Goal: Task Accomplishment & Management: Manage account settings

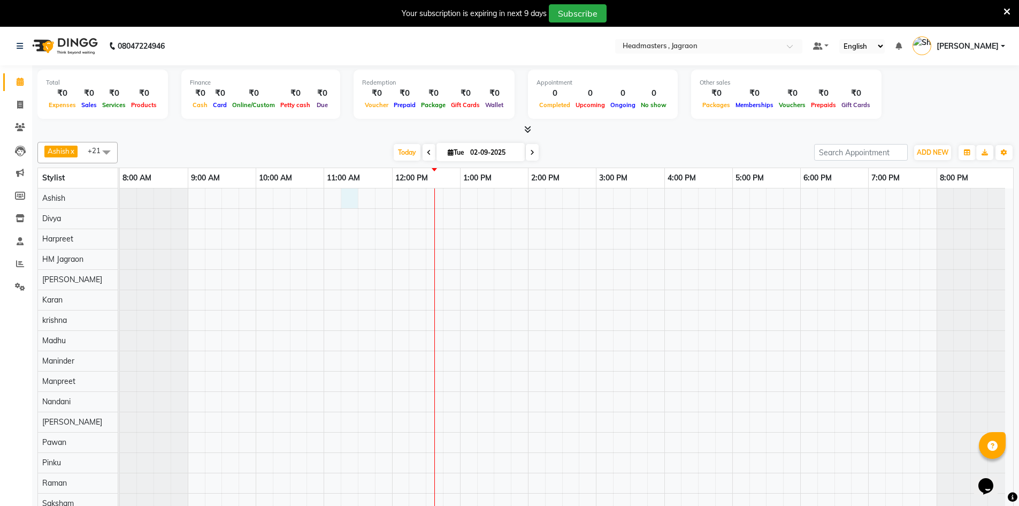
click at [349, 200] on div at bounding box center [567, 411] width 894 height 447
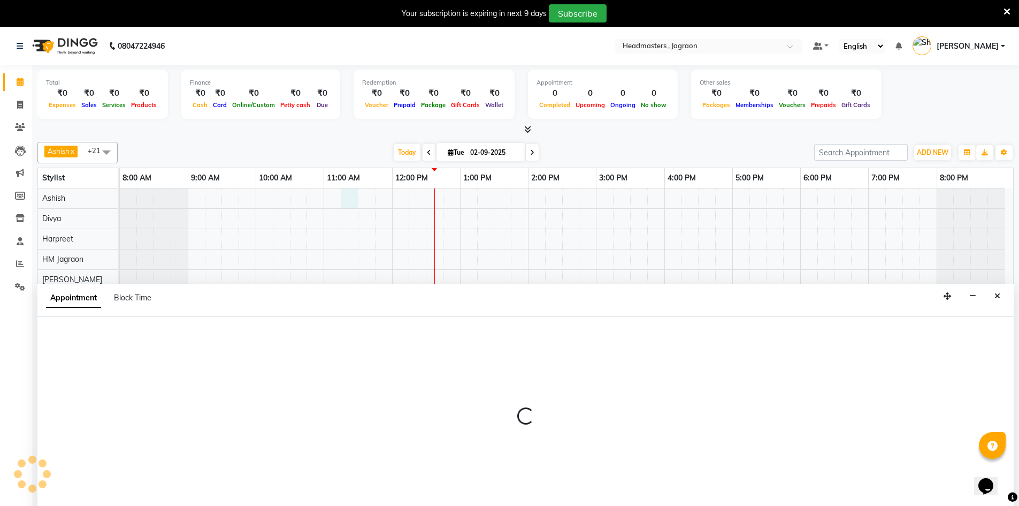
scroll to position [27, 0]
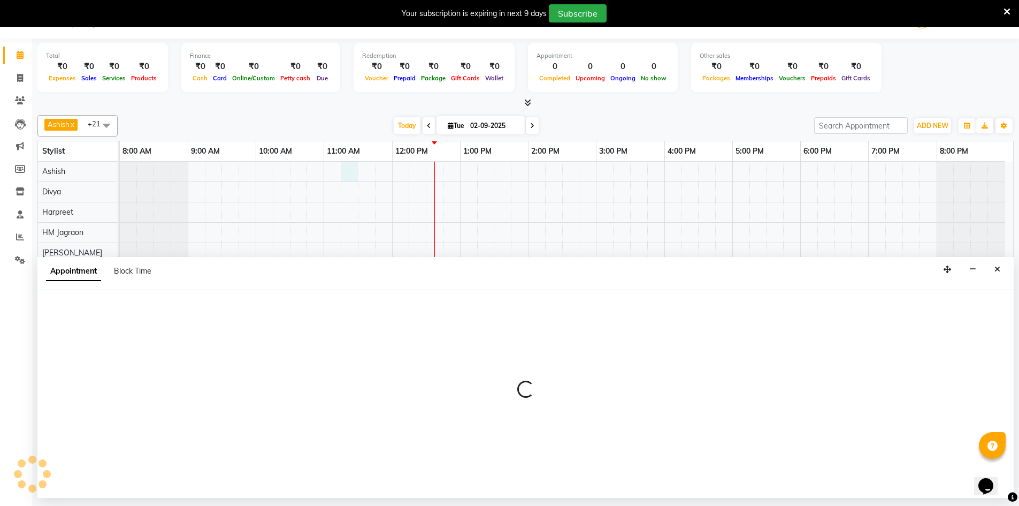
select select "54702"
select select "675"
select select "tentative"
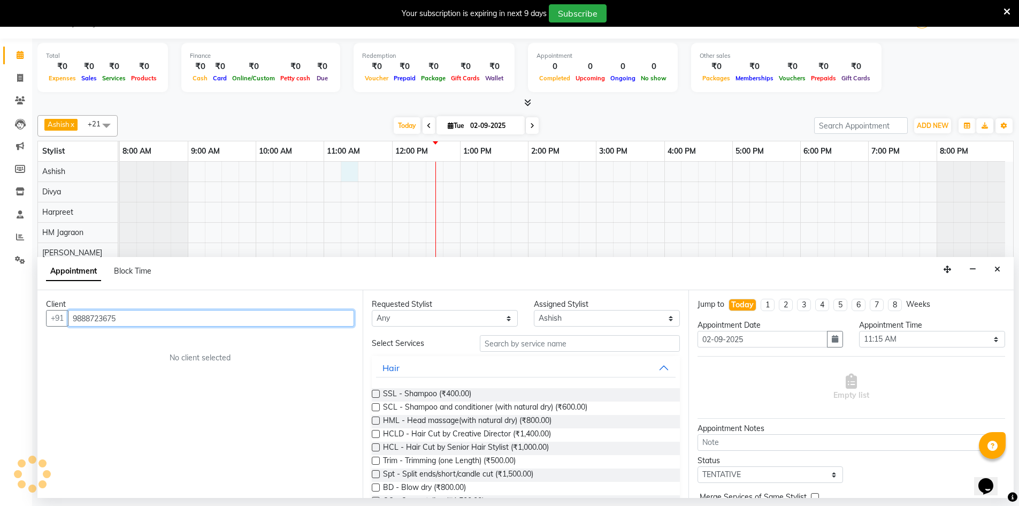
type input "9888723675"
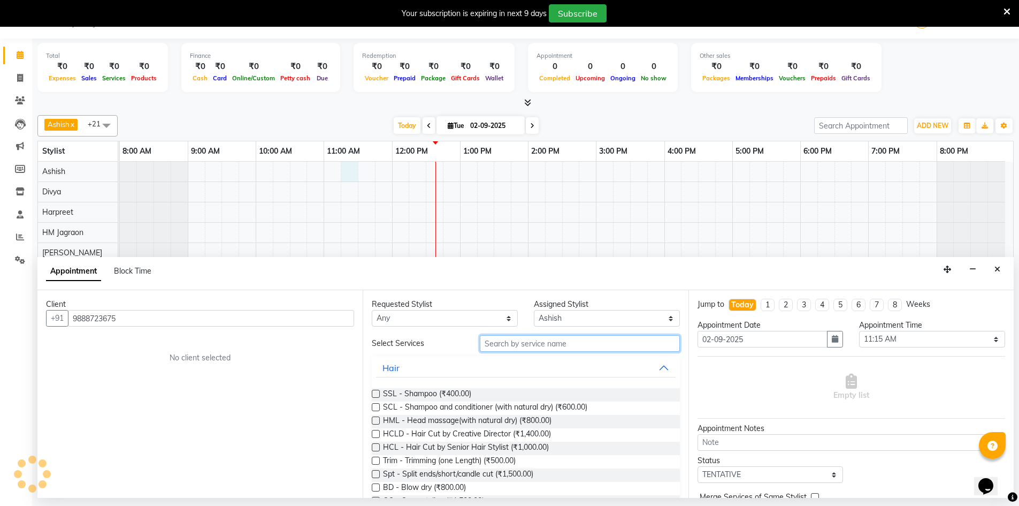
click at [546, 341] on input "text" at bounding box center [580, 343] width 200 height 17
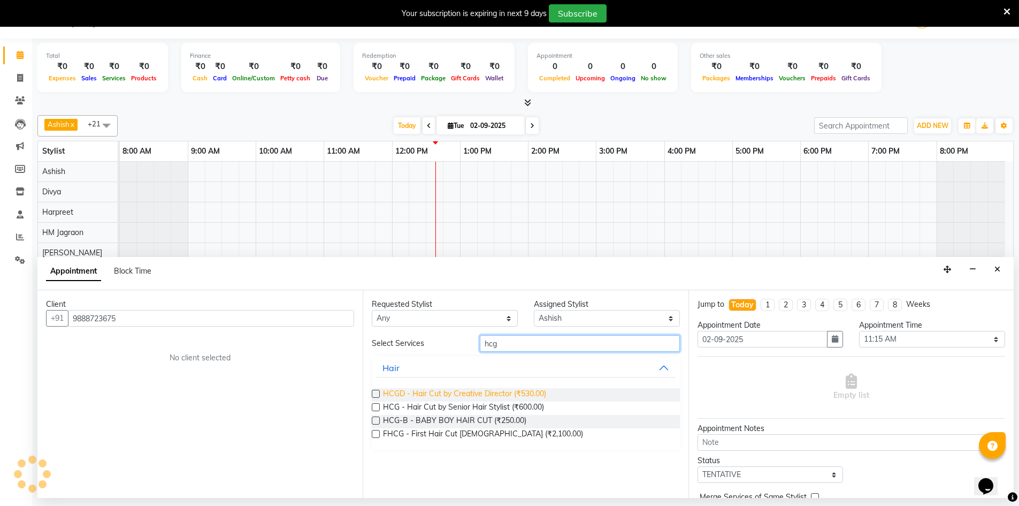
type input "hcg"
click at [498, 391] on span "HCGD - Hair Cut by Creative Director (₹530.00)" at bounding box center [464, 394] width 163 height 13
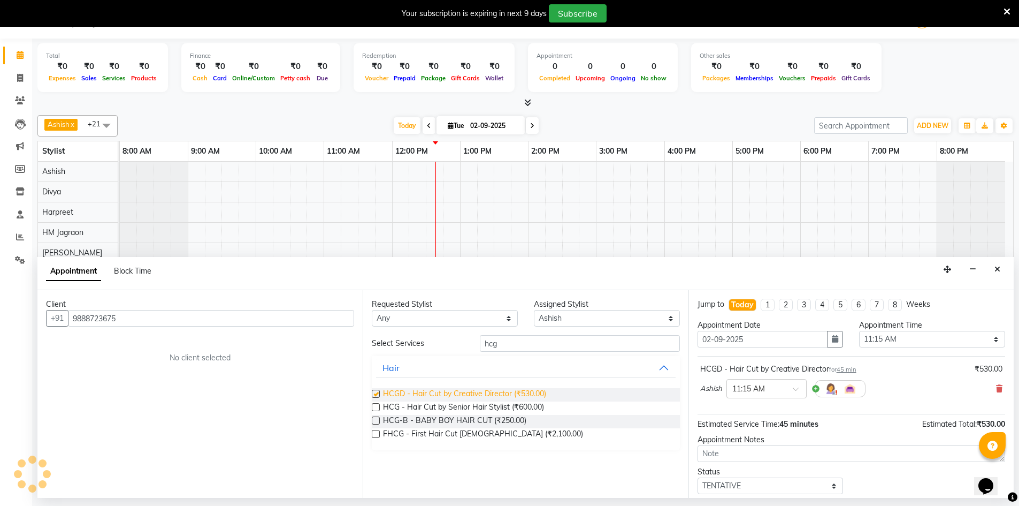
checkbox input "false"
click at [516, 348] on input "hcg" at bounding box center [580, 343] width 200 height 17
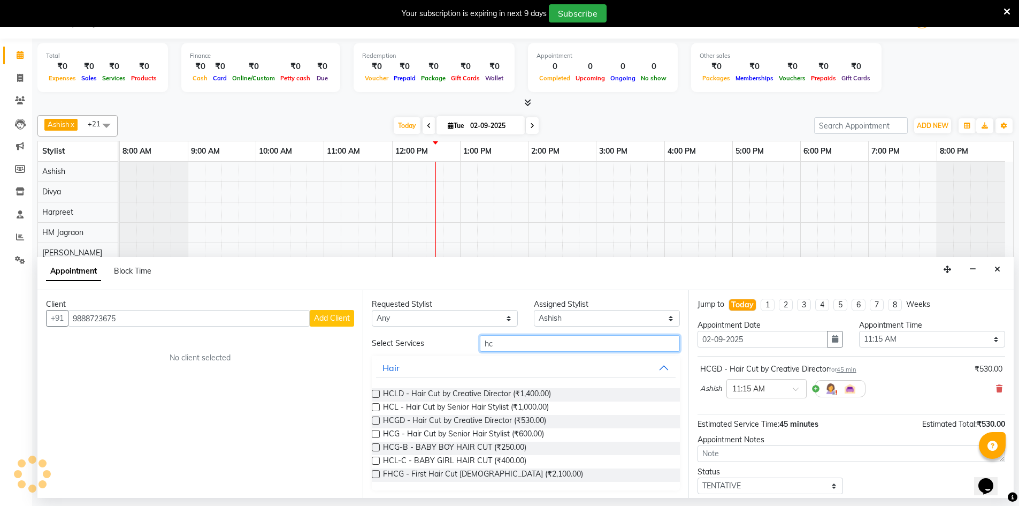
type input "h"
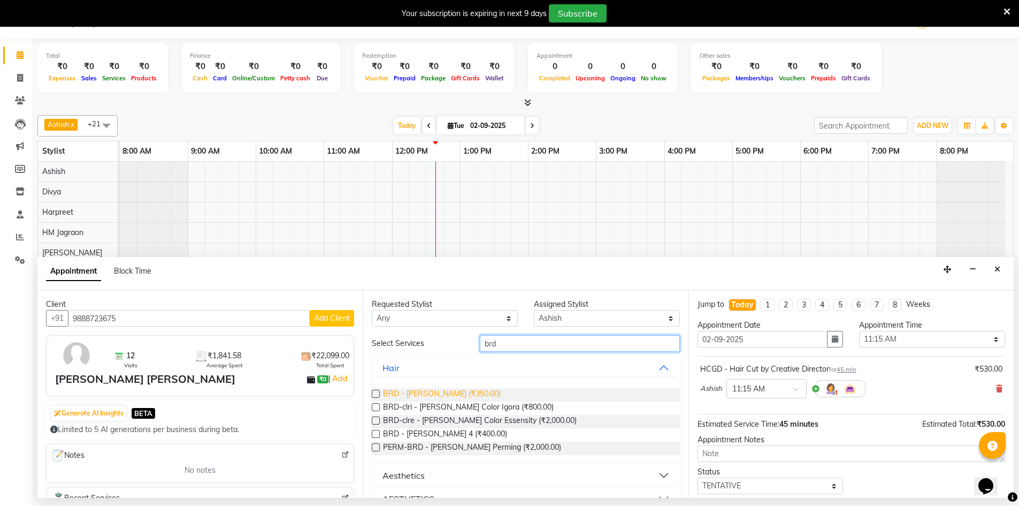
type input "brd"
click at [395, 394] on span "BRD - [PERSON_NAME] (₹350.00)" at bounding box center [442, 394] width 118 height 13
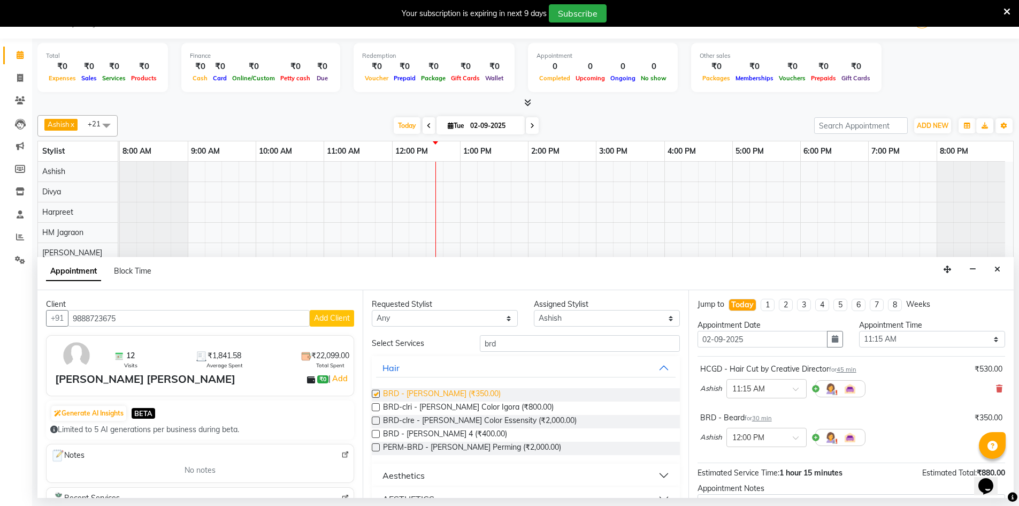
checkbox input "false"
click at [759, 391] on input "text" at bounding box center [756, 387] width 47 height 11
click at [754, 445] on div "11:00 AM" at bounding box center [766, 442] width 79 height 20
click at [748, 435] on input "text" at bounding box center [756, 436] width 47 height 11
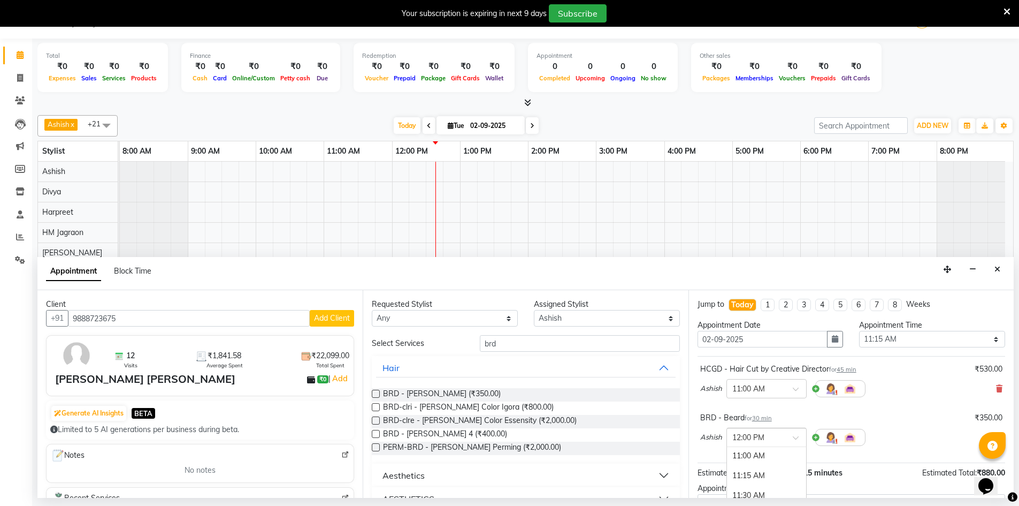
scroll to position [184, 0]
click at [759, 473] on div "11:30 AM" at bounding box center [766, 471] width 79 height 20
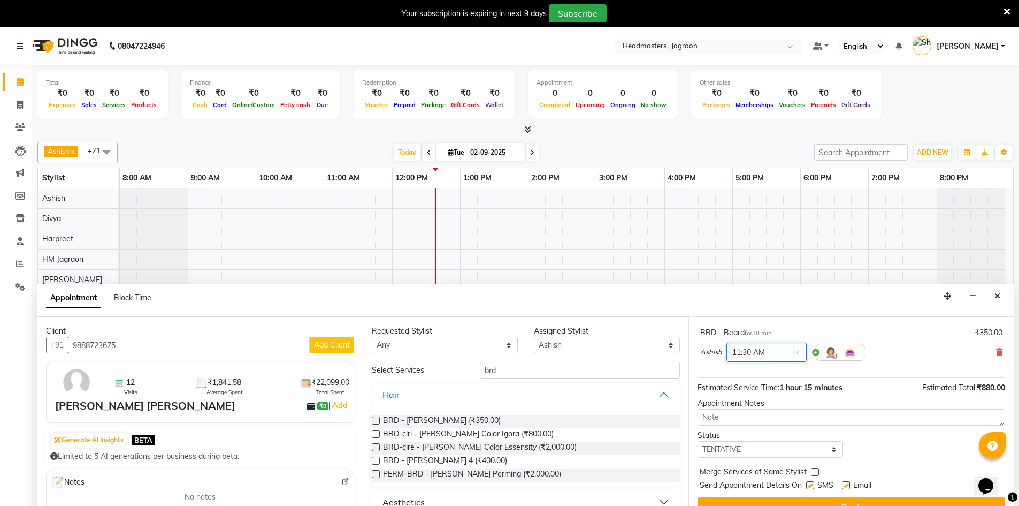
scroll to position [112, 0]
click at [754, 449] on select "Select TENTATIVE CONFIRM CHECK-IN UPCOMING" at bounding box center [771, 448] width 146 height 17
select select "confirm booking"
click at [698, 440] on select "Select TENTATIVE CONFIRM CHECK-IN UPCOMING" at bounding box center [771, 448] width 146 height 17
click at [810, 483] on label at bounding box center [810, 485] width 8 height 8
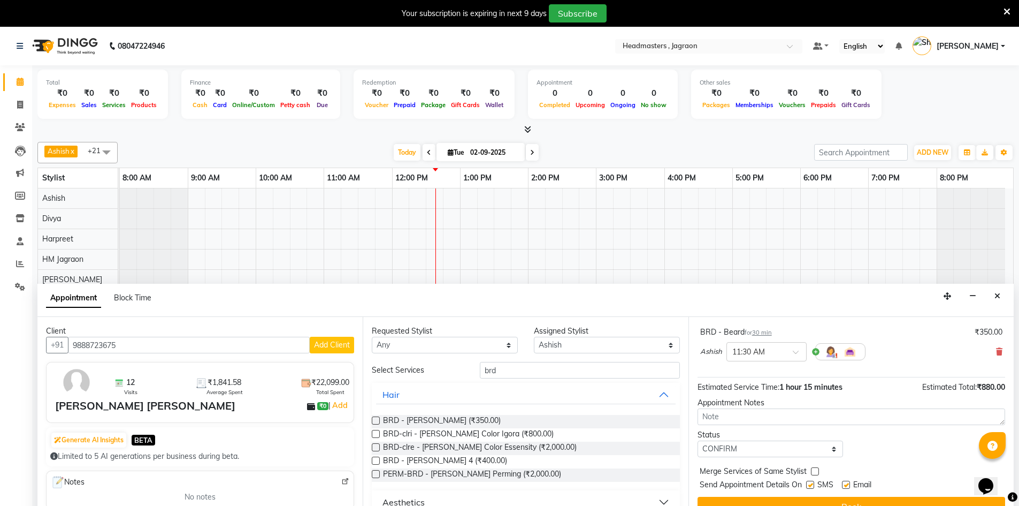
click at [810, 483] on input "checkbox" at bounding box center [809, 485] width 7 height 7
checkbox input "false"
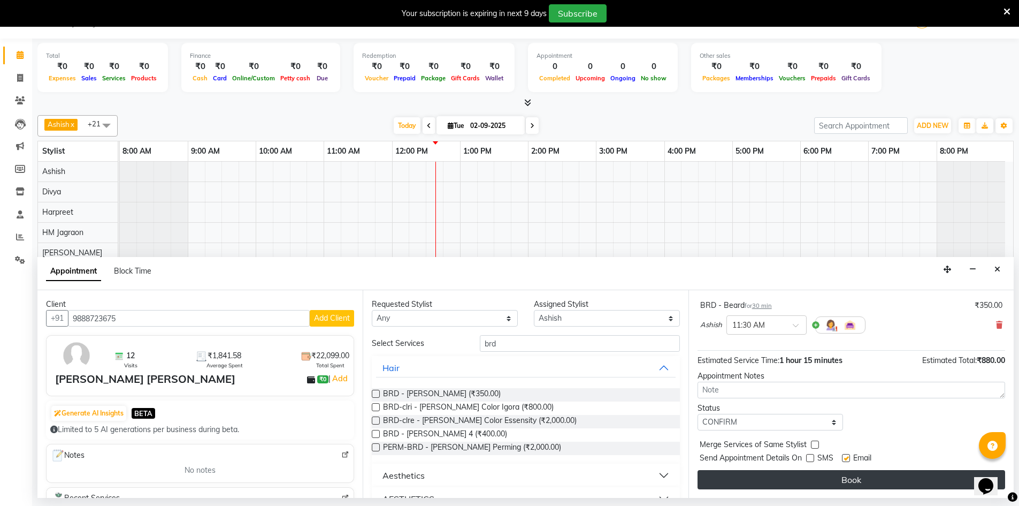
click at [805, 473] on button "Book" at bounding box center [852, 479] width 308 height 19
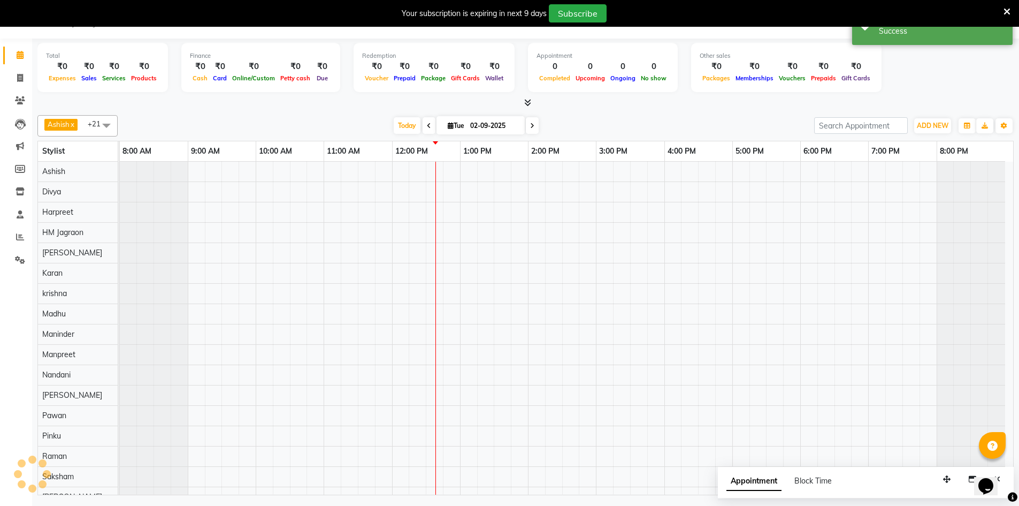
scroll to position [0, 0]
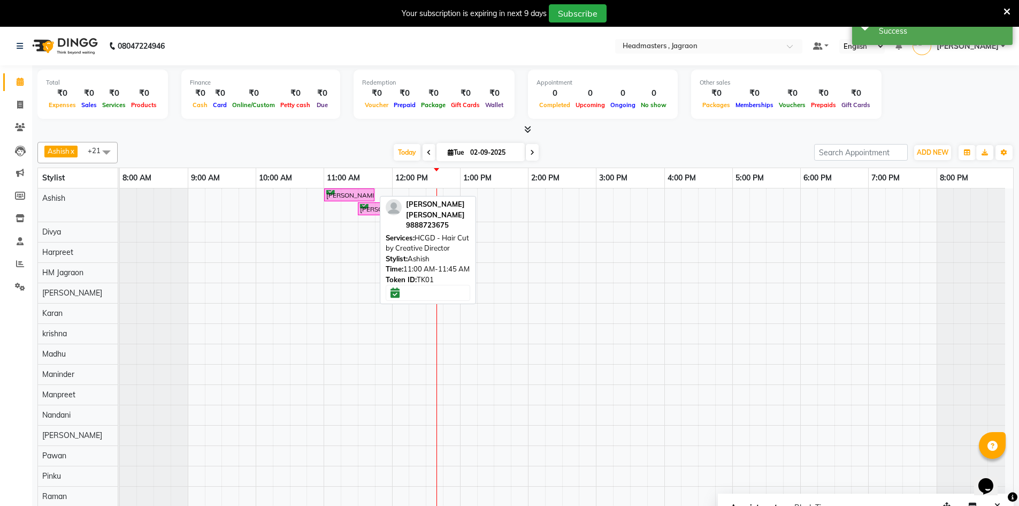
click at [360, 196] on div "[PERSON_NAME] [PERSON_NAME], TK01, 11:00 AM-11:45 AM, HCGD - Hair Cut by Creati…" at bounding box center [349, 195] width 48 height 10
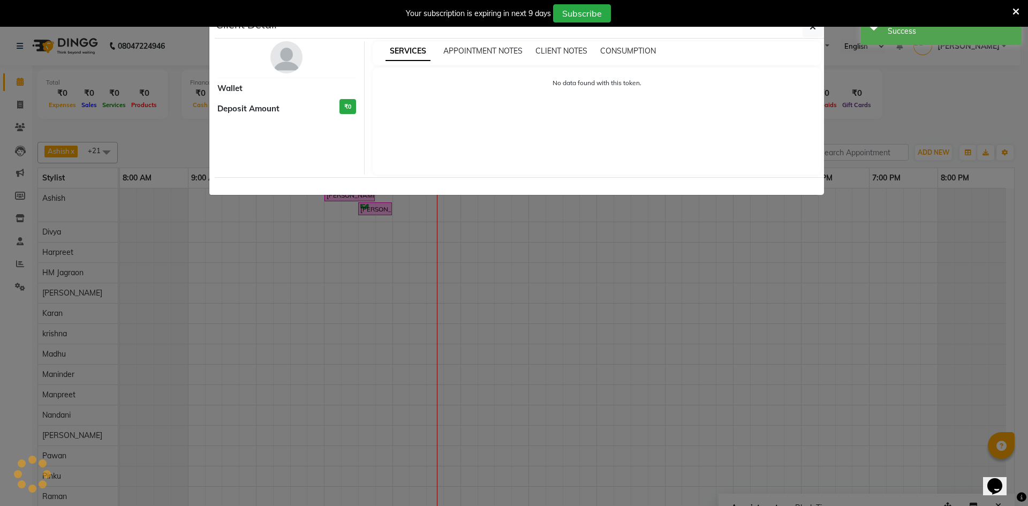
select select "6"
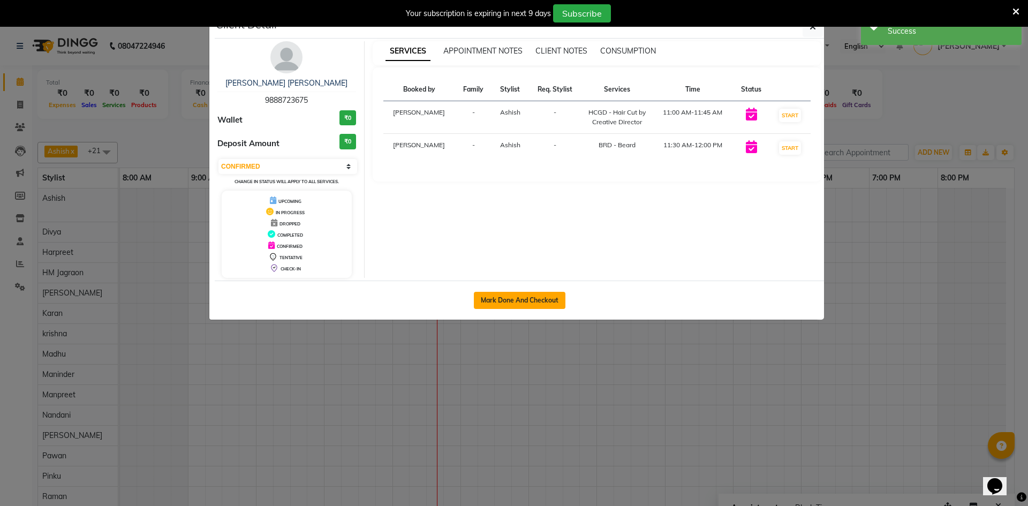
click at [493, 301] on button "Mark Done And Checkout" at bounding box center [520, 300] width 92 height 17
select select "service"
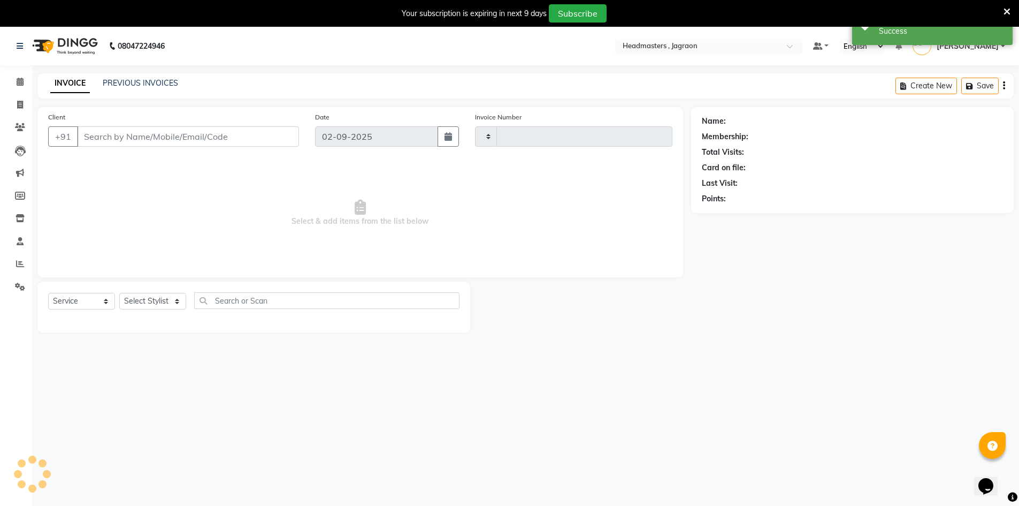
type input "2064"
select select "6935"
type input "9888723675"
select select "54702"
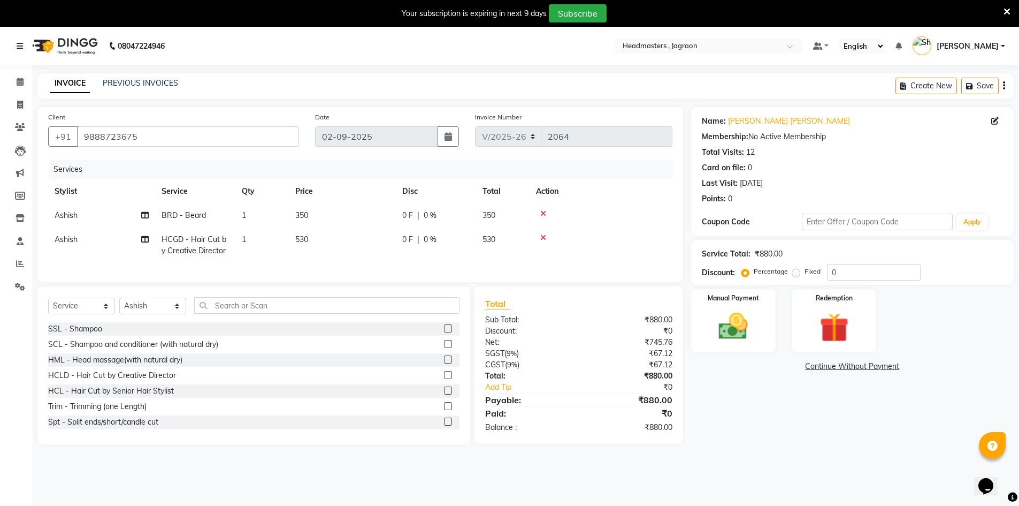
click at [412, 210] on span "0 F" at bounding box center [407, 215] width 11 height 11
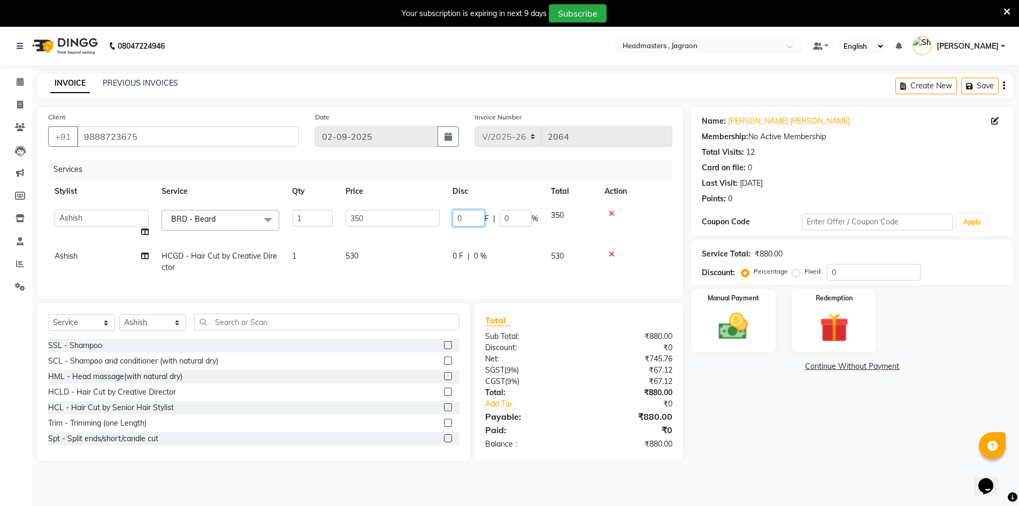
click at [466, 215] on input "0" at bounding box center [469, 218] width 32 height 17
type input "100"
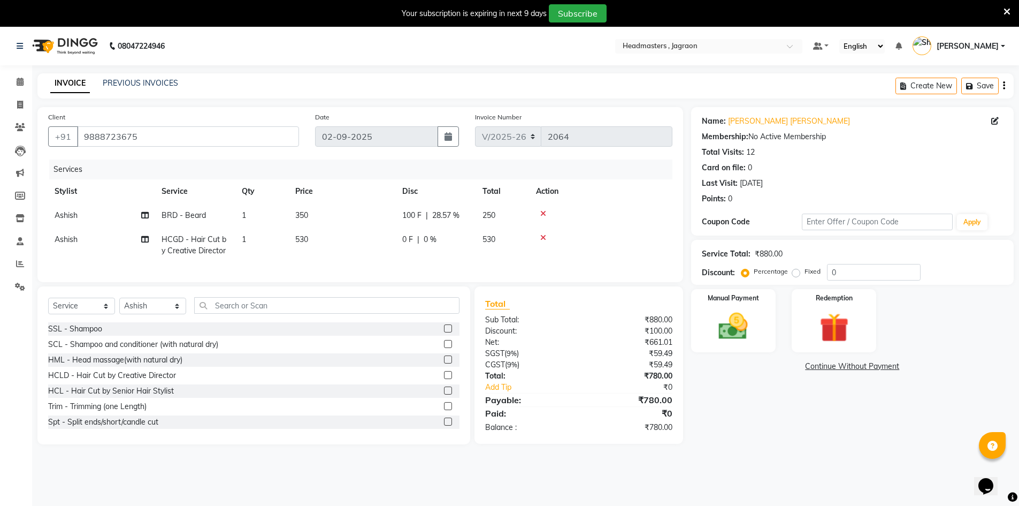
click at [474, 254] on td "0 F | 0 %" at bounding box center [436, 244] width 80 height 35
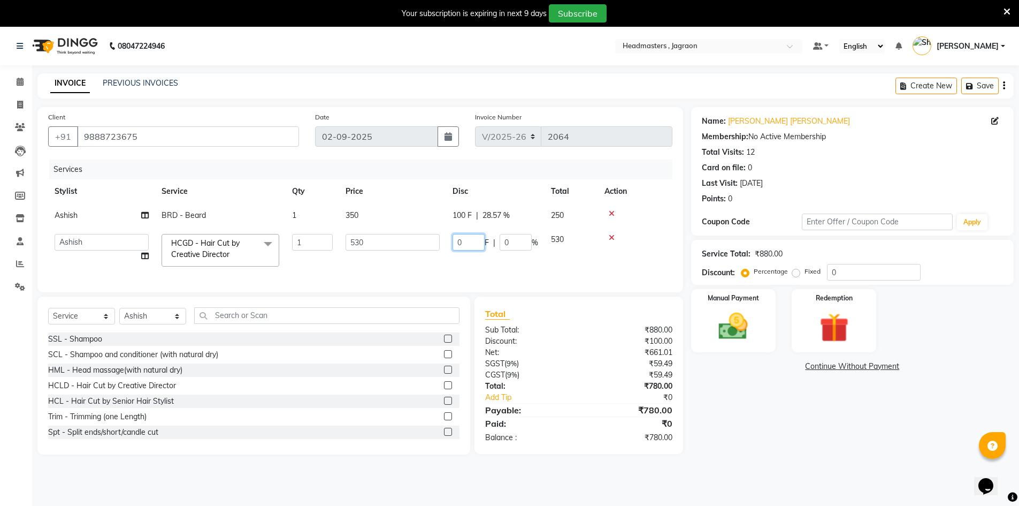
click at [468, 236] on input "0" at bounding box center [469, 242] width 32 height 17
type input "180"
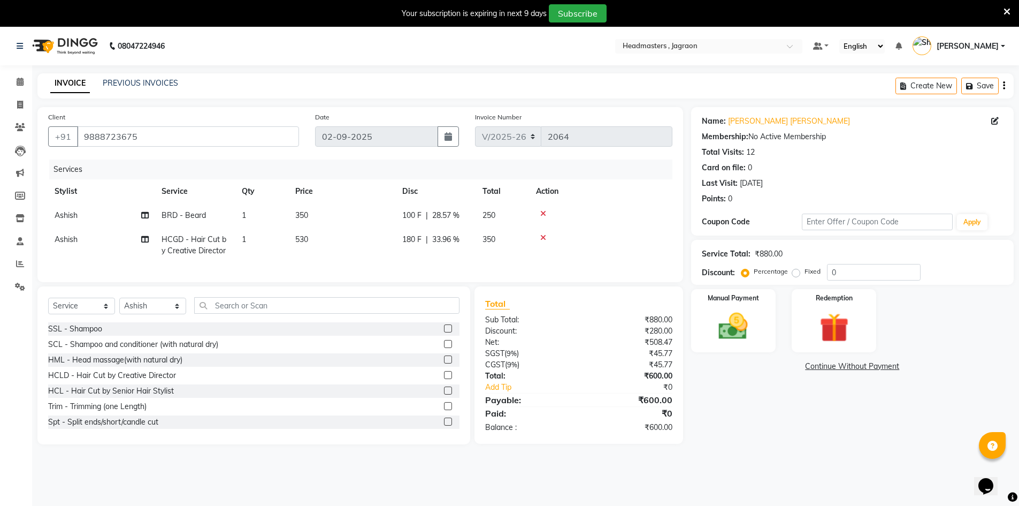
click at [468, 258] on td "180 F | 33.96 %" at bounding box center [436, 244] width 80 height 35
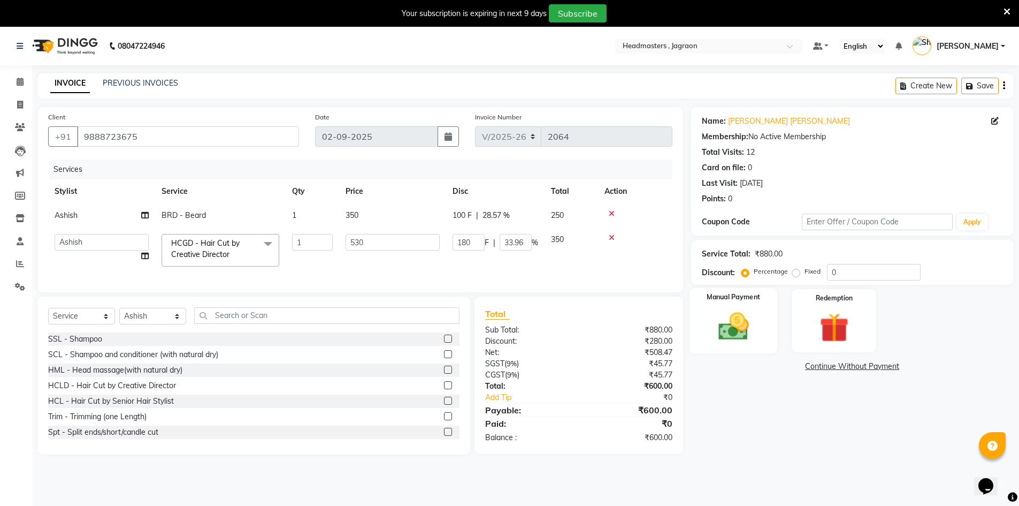
click at [742, 309] on img at bounding box center [733, 326] width 49 height 35
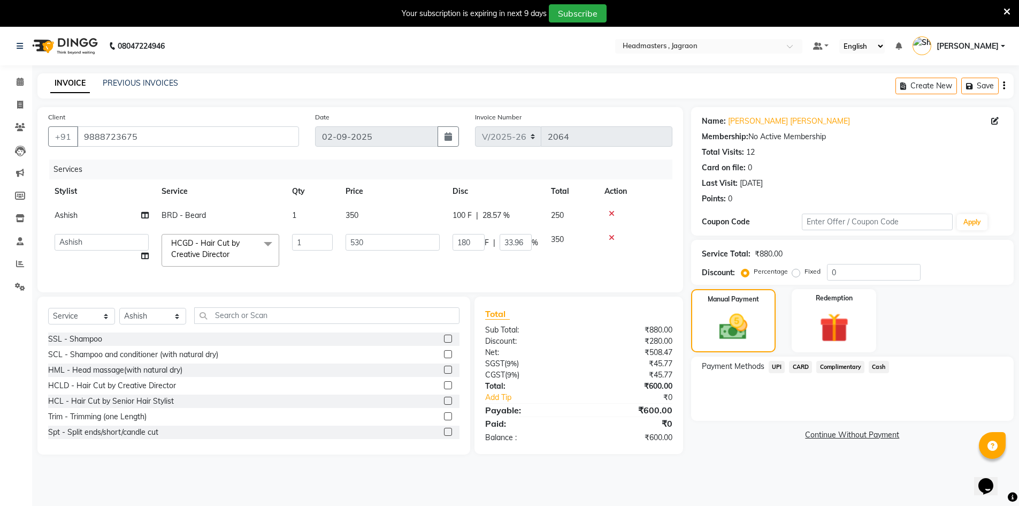
click at [878, 367] on span "Cash" at bounding box center [879, 367] width 20 height 12
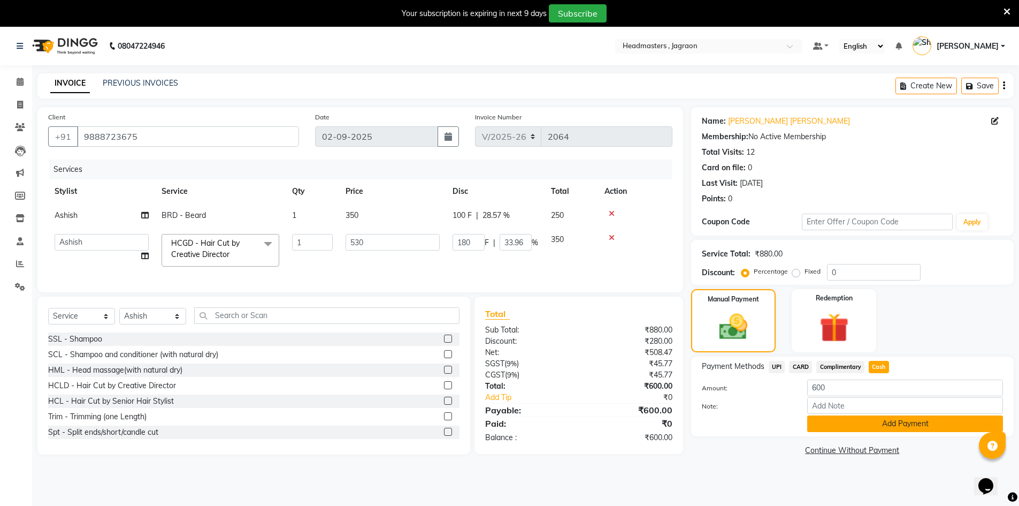
click at [891, 429] on button "Add Payment" at bounding box center [906, 423] width 196 height 17
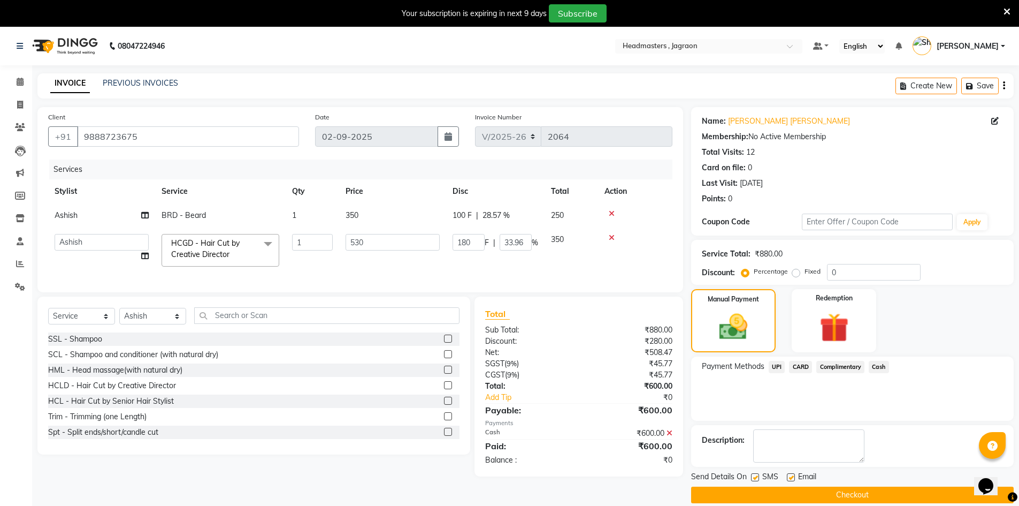
click at [783, 500] on button "Checkout" at bounding box center [852, 494] width 323 height 17
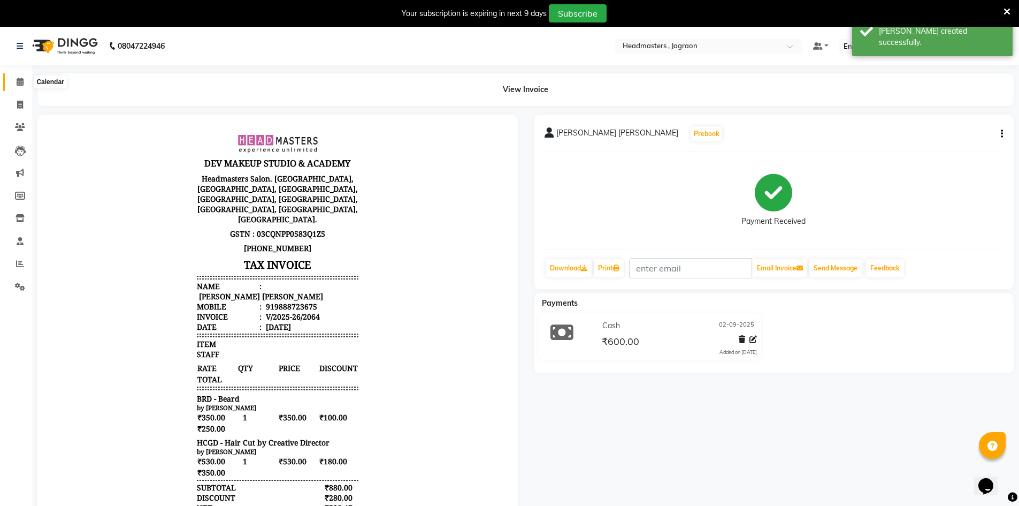
click at [25, 83] on span at bounding box center [20, 82] width 19 height 12
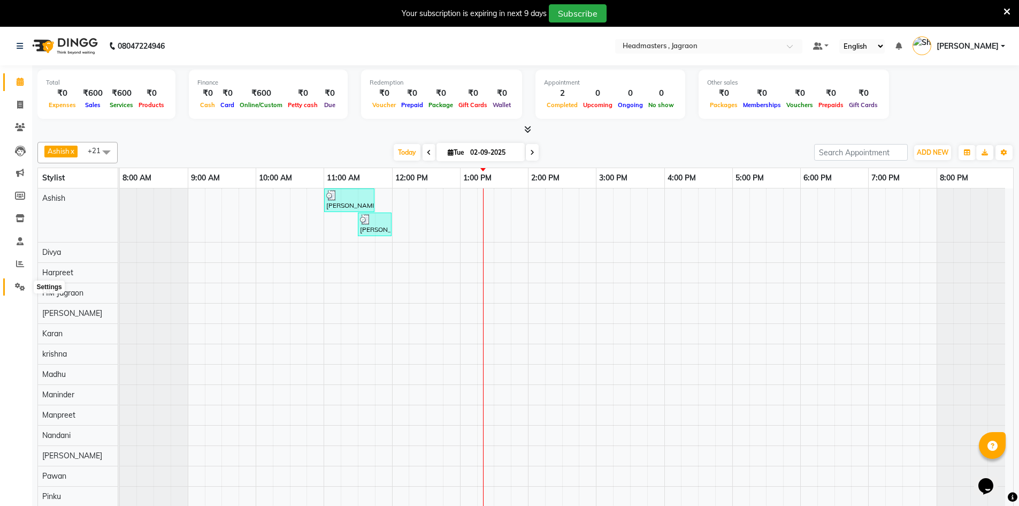
click at [22, 287] on icon at bounding box center [20, 287] width 10 height 8
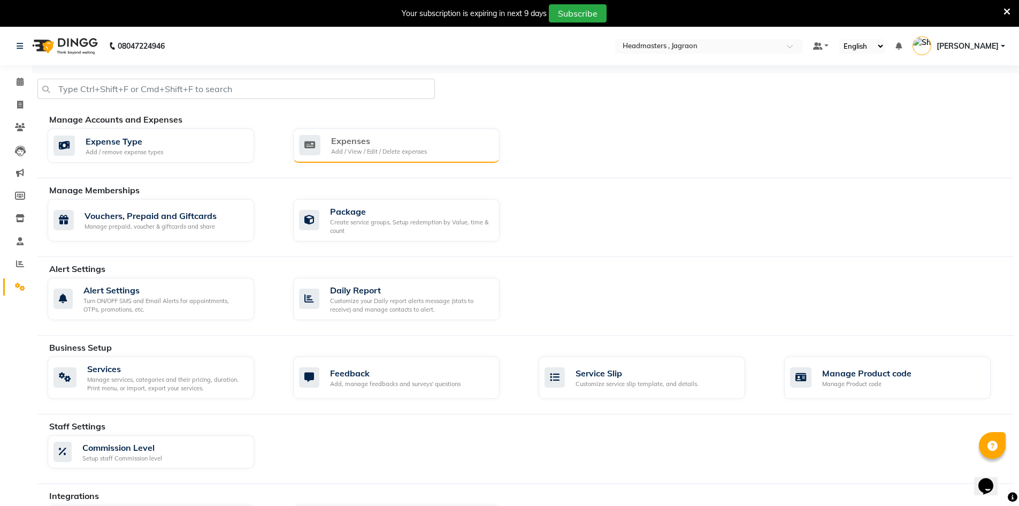
click at [332, 141] on div "Expenses" at bounding box center [379, 140] width 96 height 13
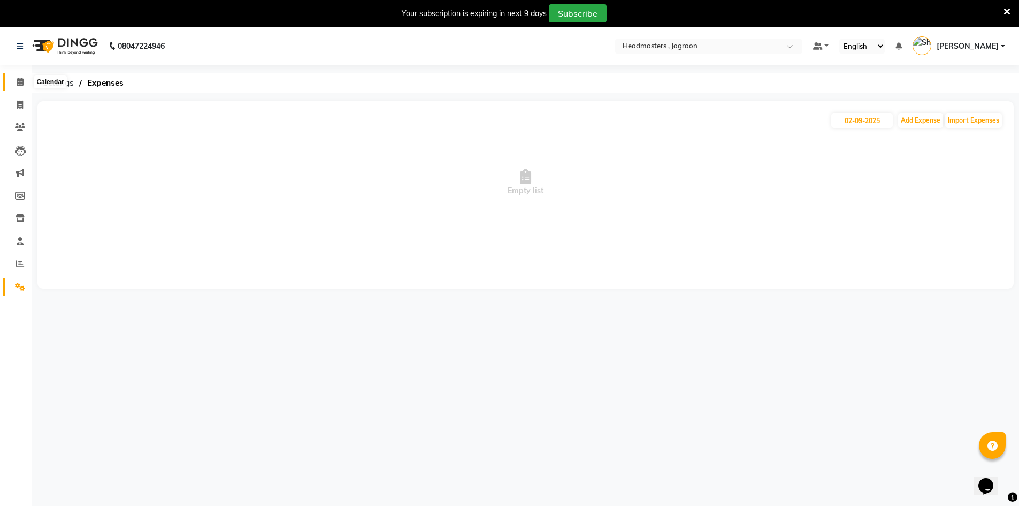
click at [19, 79] on icon at bounding box center [20, 82] width 7 height 8
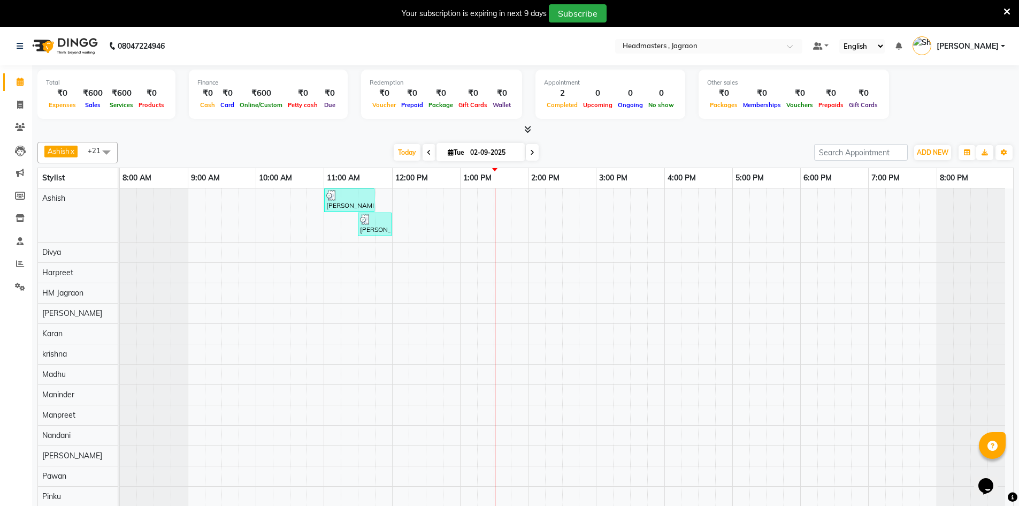
drag, startPoint x: 90, startPoint y: 1, endPoint x: 275, endPoint y: 38, distance: 187.9
click at [275, 38] on nav "08047224946 Select Location × Headmasters , Jagraon Default Panel My Panel Engl…" at bounding box center [509, 46] width 1019 height 39
click at [1007, 9] on icon at bounding box center [1007, 12] width 7 height 10
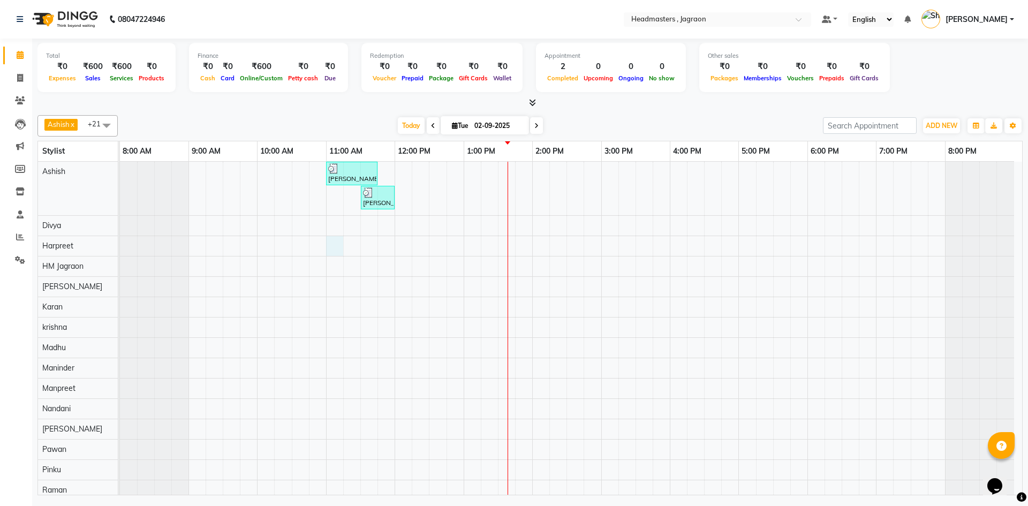
click at [333, 250] on div "[PERSON_NAME] [PERSON_NAME], TK01, 11:00 AM-11:45 AM, HCGD - Hair Cut by Creati…" at bounding box center [571, 402] width 902 height 481
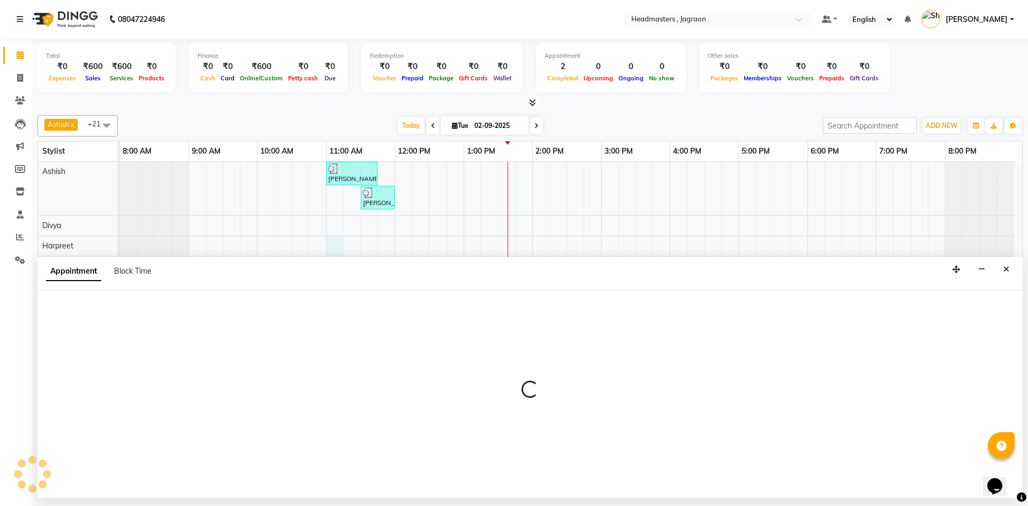
select select "54705"
select select "660"
select select "tentative"
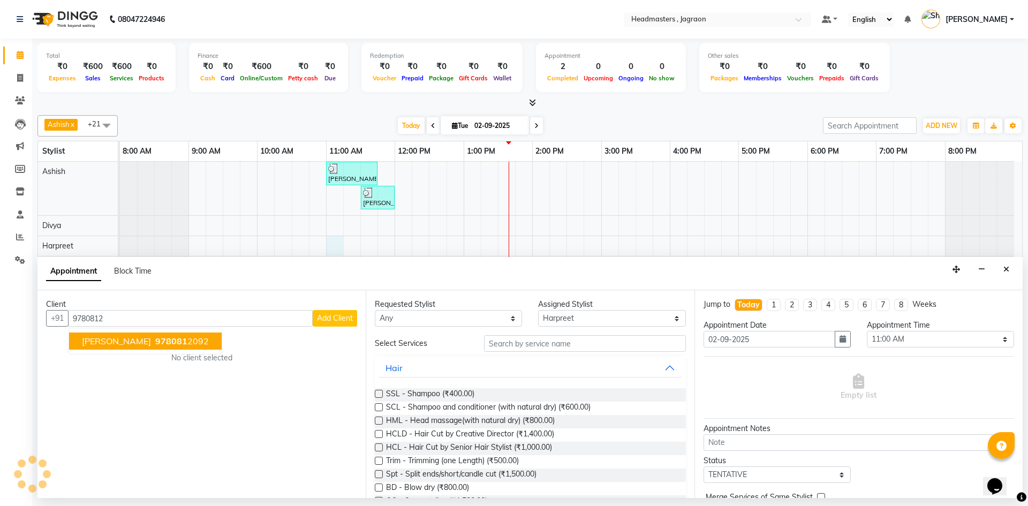
click at [155, 345] on span "978081" at bounding box center [171, 341] width 32 height 11
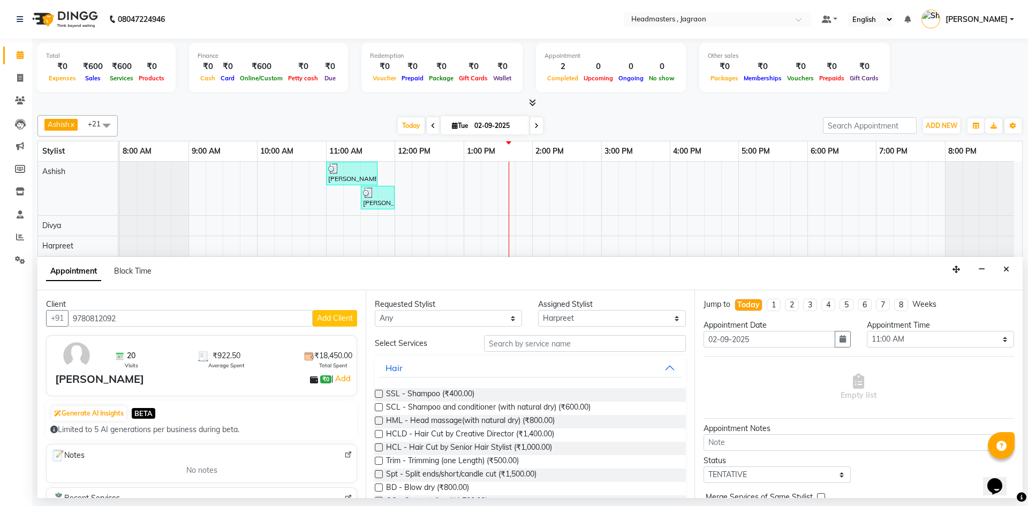
type input "9780812092"
click at [565, 346] on input "text" at bounding box center [585, 343] width 202 height 17
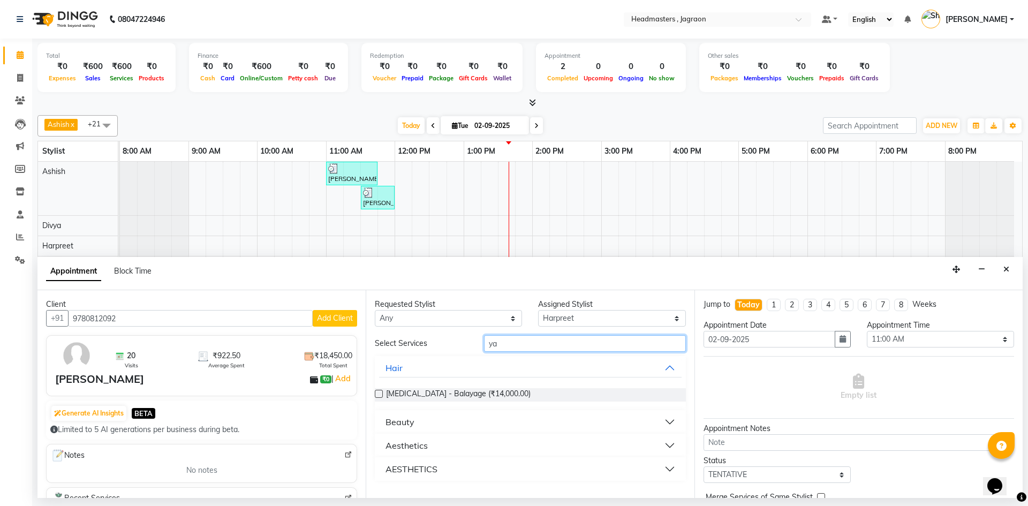
type input "y"
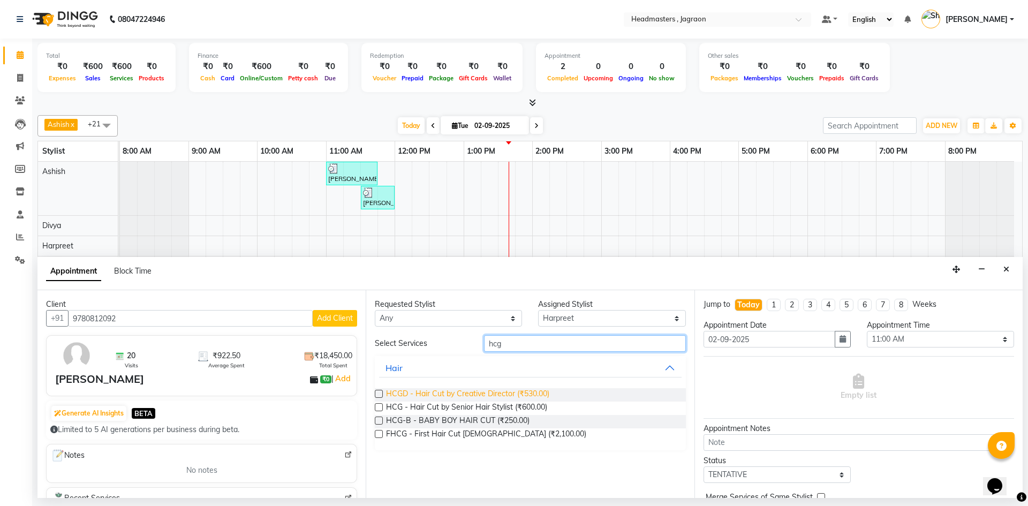
type input "hcg"
click at [420, 392] on span "HCGD - Hair Cut by Creative Director (₹530.00)" at bounding box center [467, 394] width 163 height 13
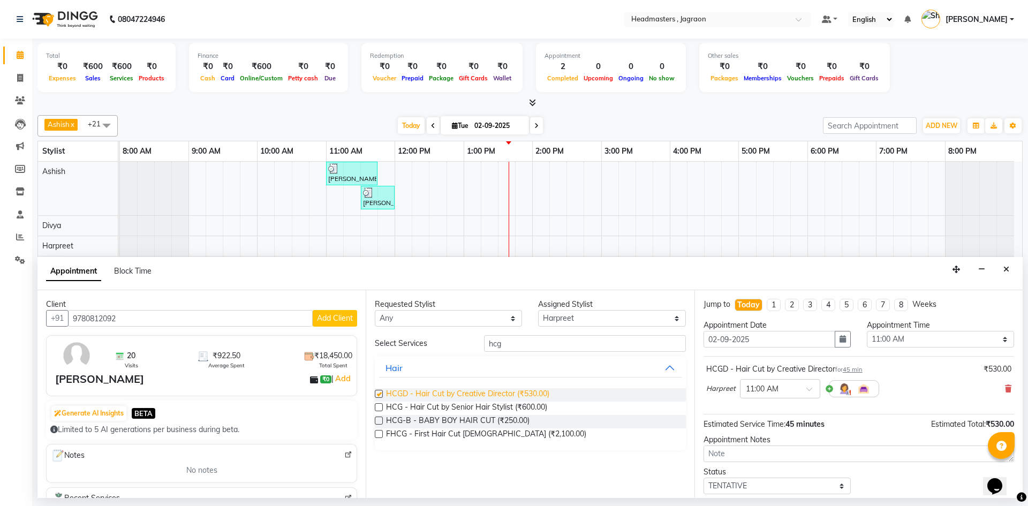
checkbox input "false"
click at [503, 349] on input "hcg" at bounding box center [585, 343] width 202 height 17
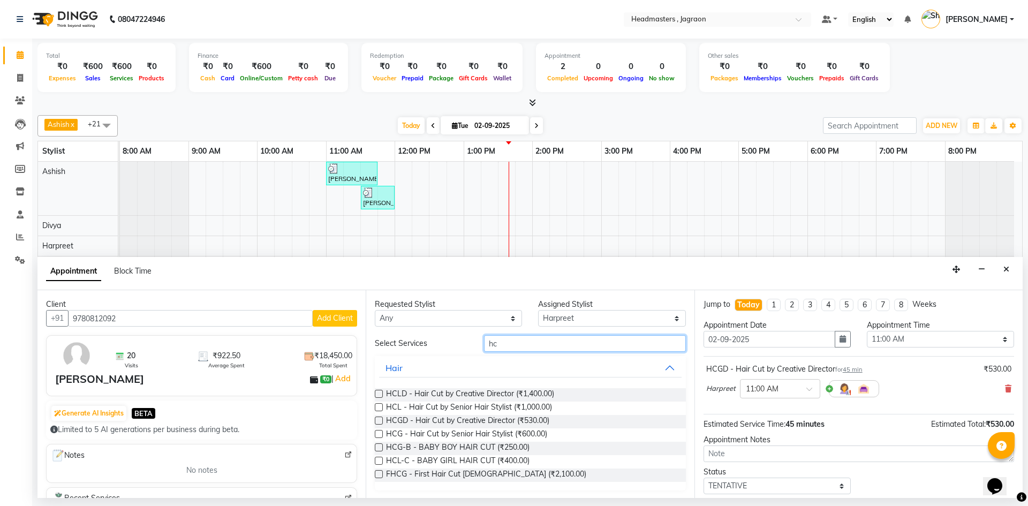
type input "h"
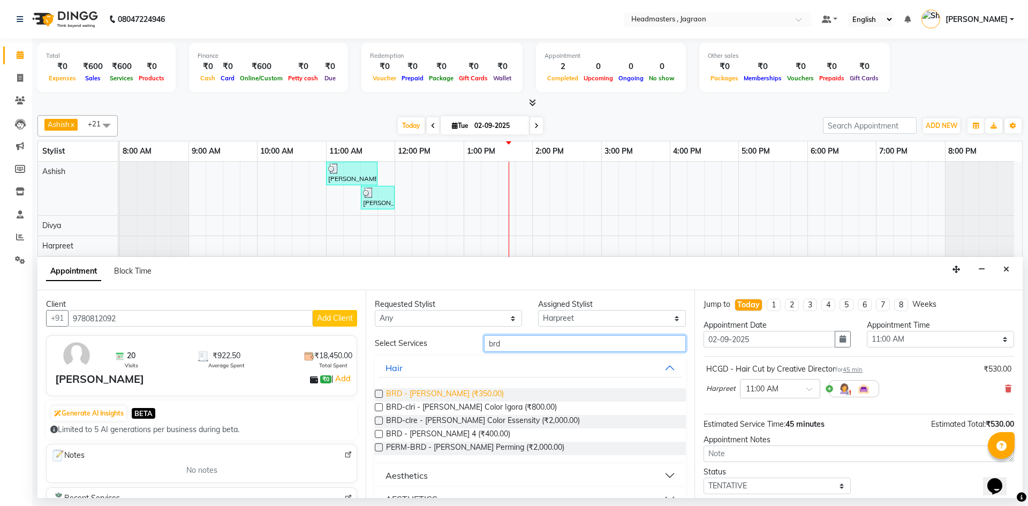
type input "brd"
click at [444, 398] on span "BRD - [PERSON_NAME] (₹350.00)" at bounding box center [445, 394] width 118 height 13
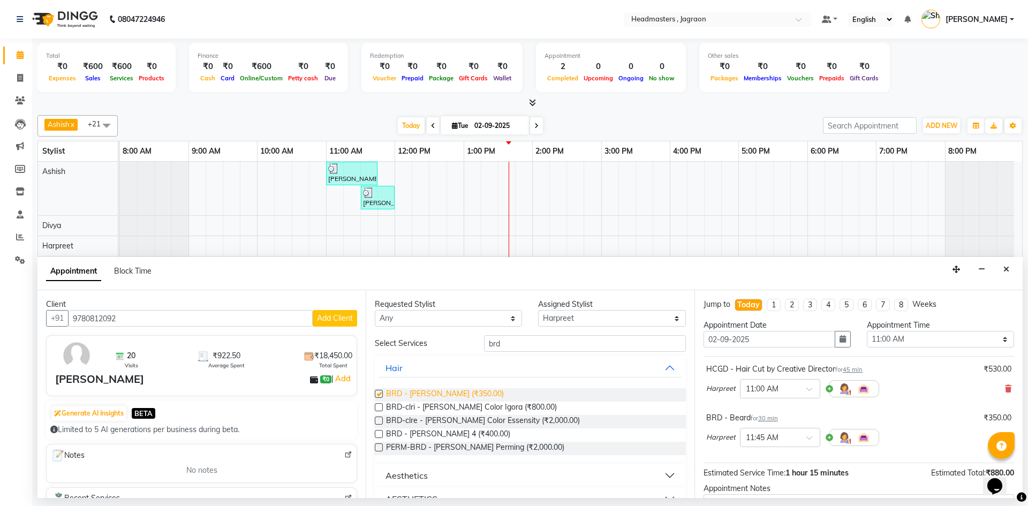
checkbox input "false"
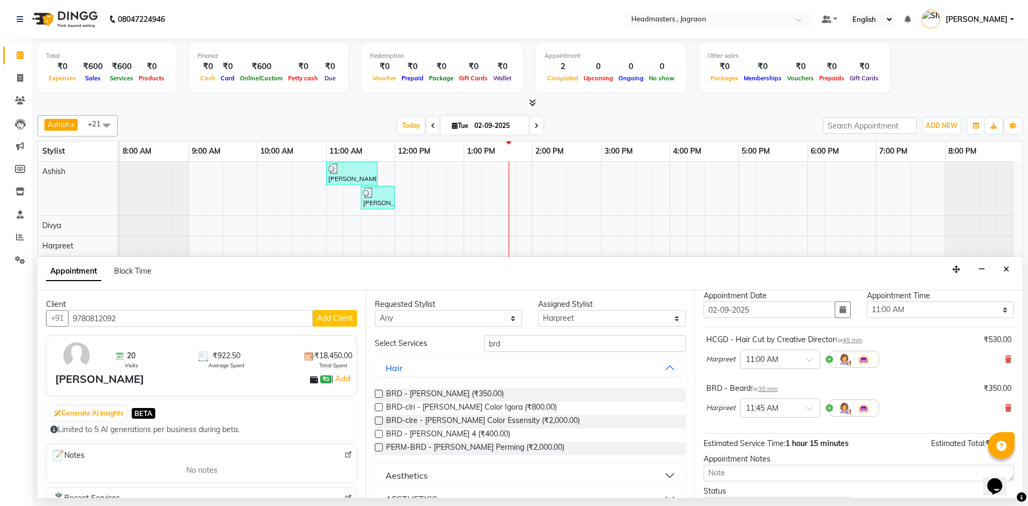
scroll to position [54, 0]
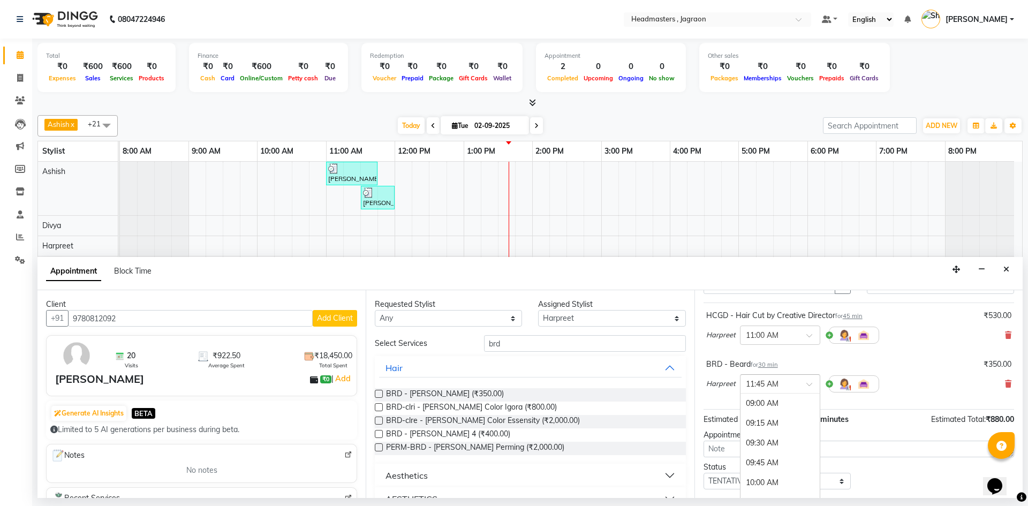
click at [776, 380] on input "text" at bounding box center [768, 382] width 47 height 11
click at [775, 429] on div "11:30 AM" at bounding box center [779, 437] width 79 height 20
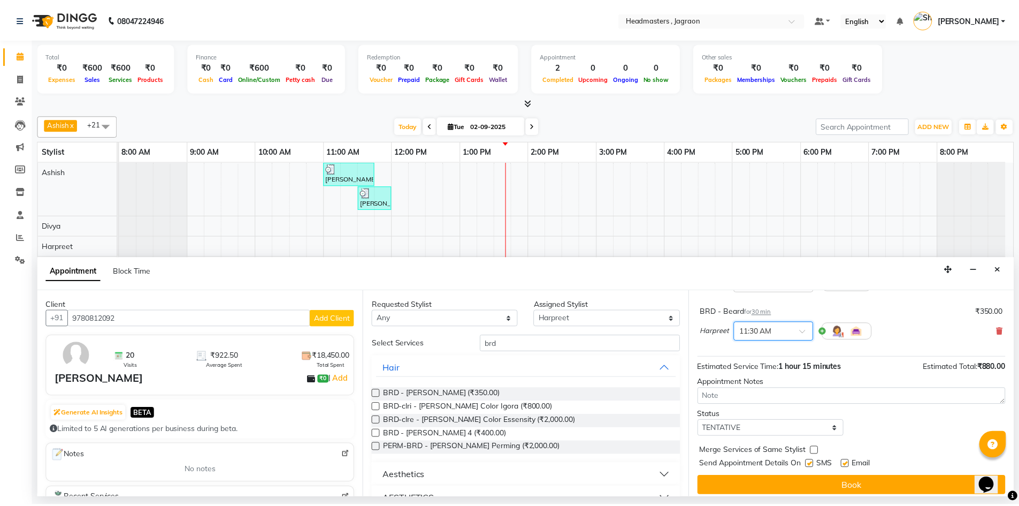
scroll to position [107, 0]
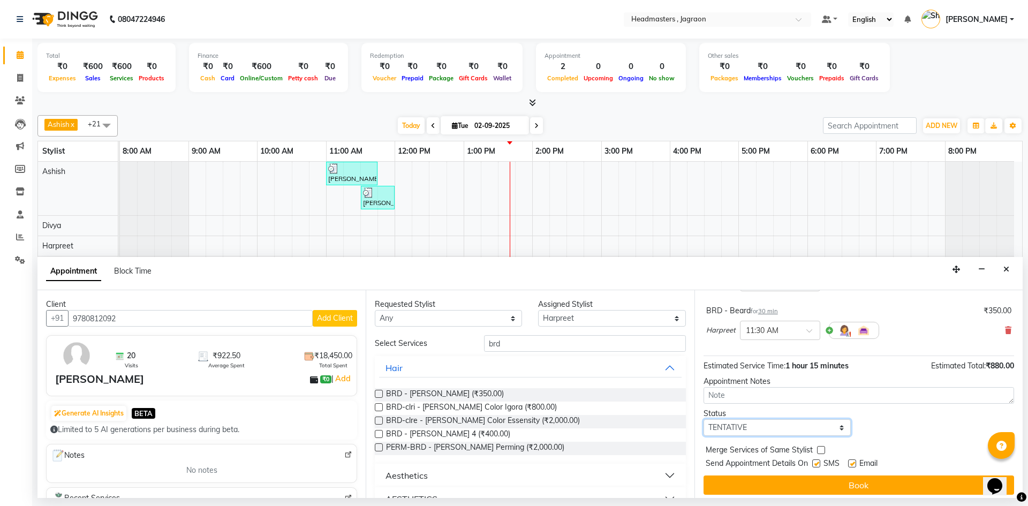
click at [728, 430] on select "Select TENTATIVE CONFIRM CHECK-IN UPCOMING" at bounding box center [776, 427] width 147 height 17
select select "confirm booking"
click at [703, 419] on select "Select TENTATIVE CONFIRM CHECK-IN UPCOMING" at bounding box center [776, 427] width 147 height 17
click at [819, 463] on label at bounding box center [816, 463] width 8 height 8
click at [819, 463] on input "checkbox" at bounding box center [815, 464] width 7 height 7
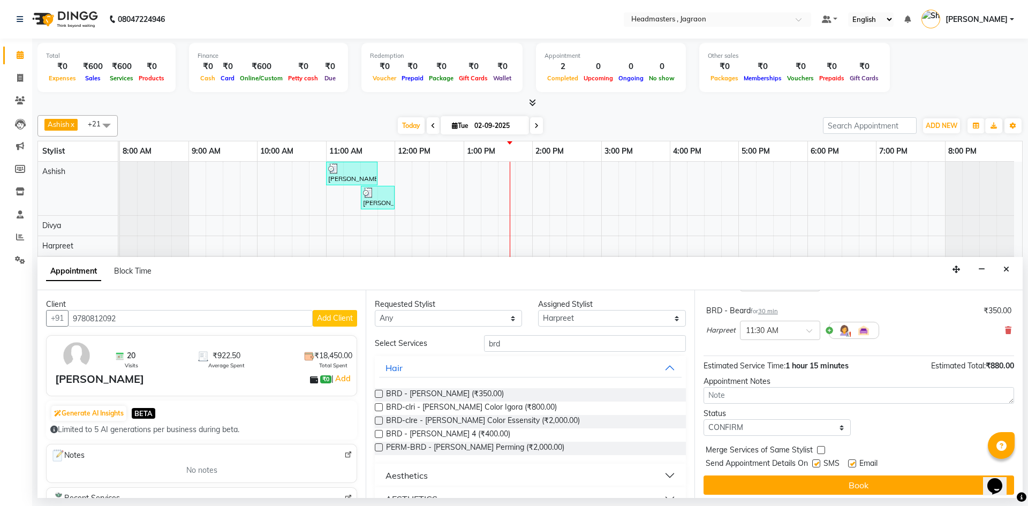
checkbox input "false"
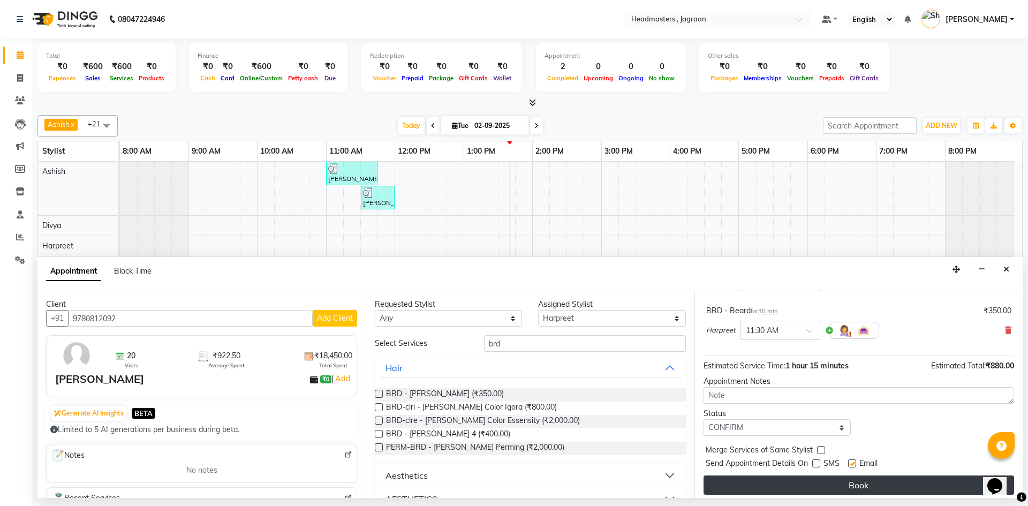
click at [819, 478] on button "Book" at bounding box center [858, 484] width 310 height 19
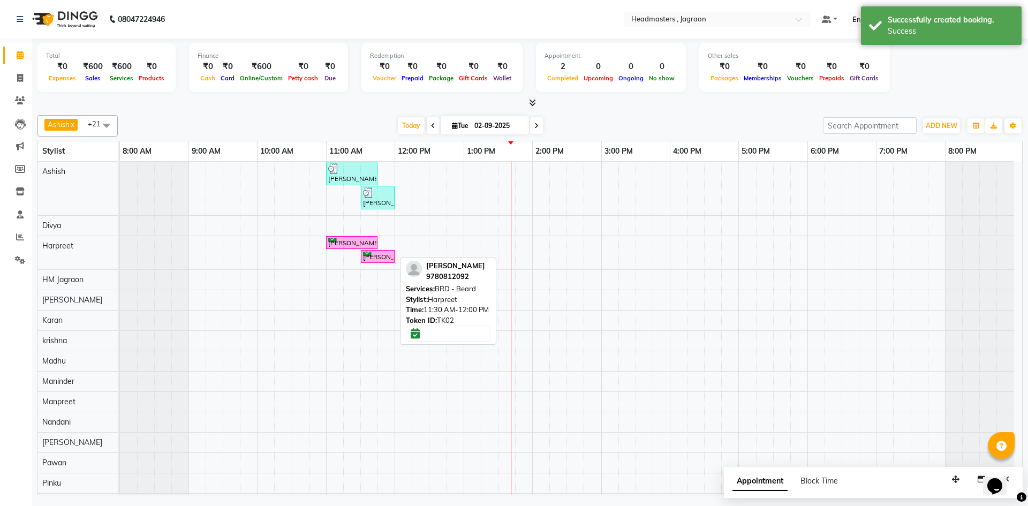
click at [372, 254] on div "[PERSON_NAME], TK02, 11:30 AM-12:00 PM, BRD - [PERSON_NAME]" at bounding box center [378, 257] width 32 height 10
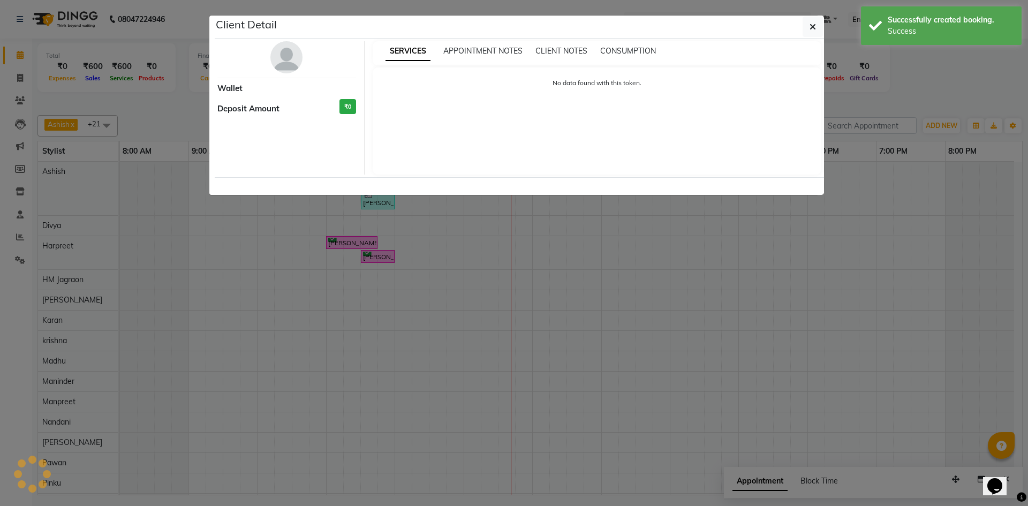
select select "6"
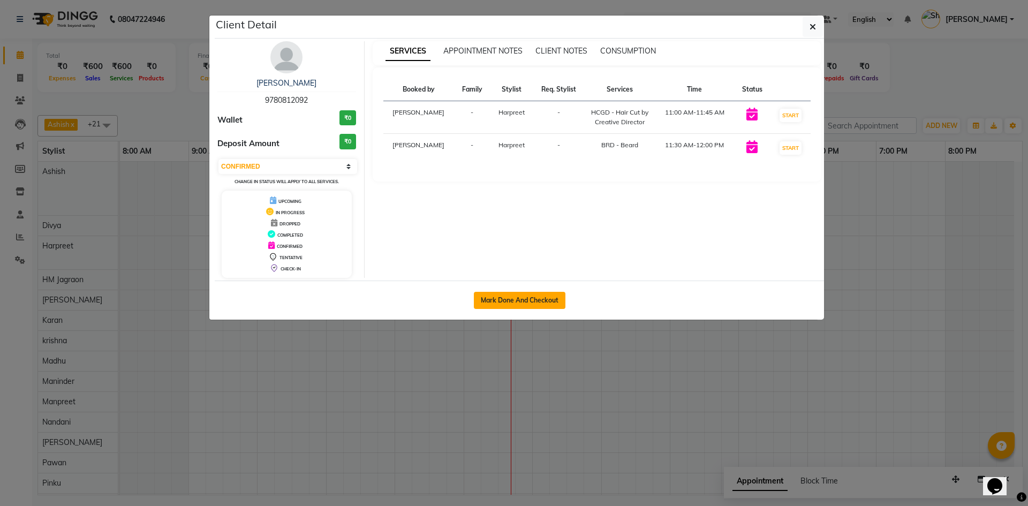
click at [530, 296] on button "Mark Done And Checkout" at bounding box center [520, 300] width 92 height 17
select select "service"
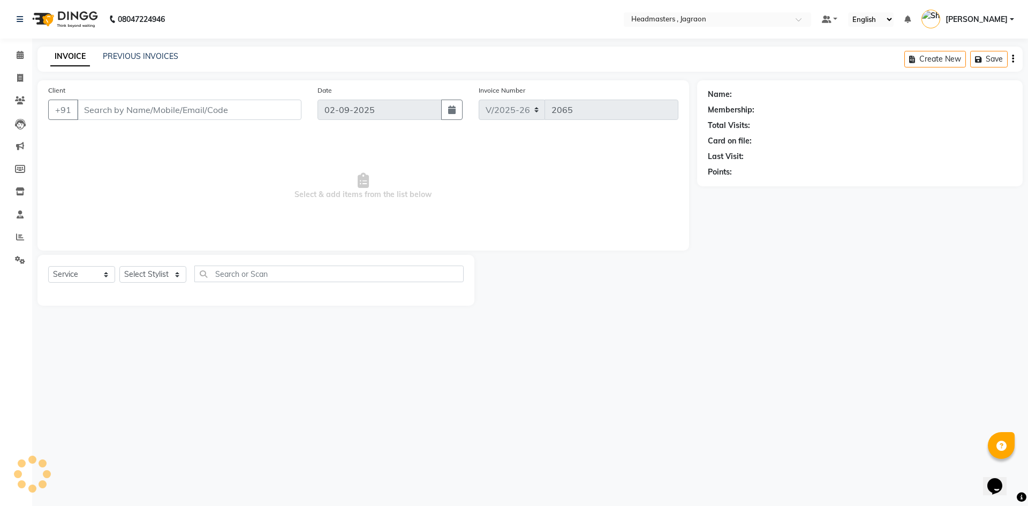
type input "9780812092"
select select "54705"
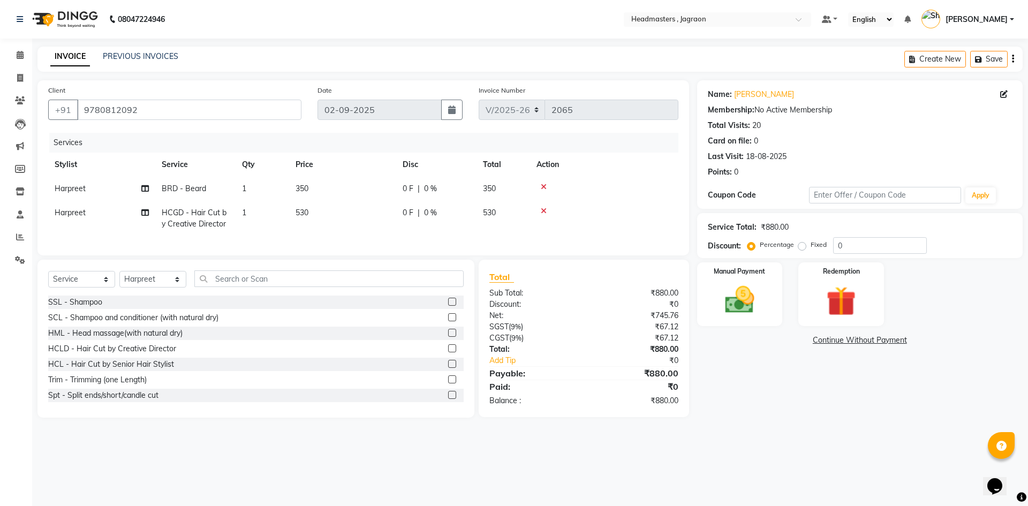
click at [427, 188] on span "0 %" at bounding box center [430, 188] width 13 height 11
select select "54705"
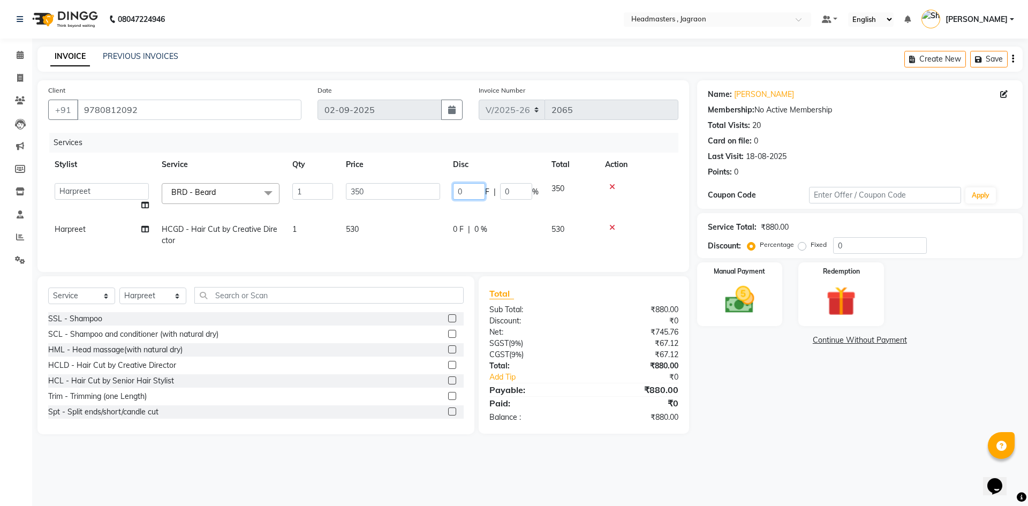
click at [469, 189] on input "0" at bounding box center [469, 191] width 32 height 17
type input "100"
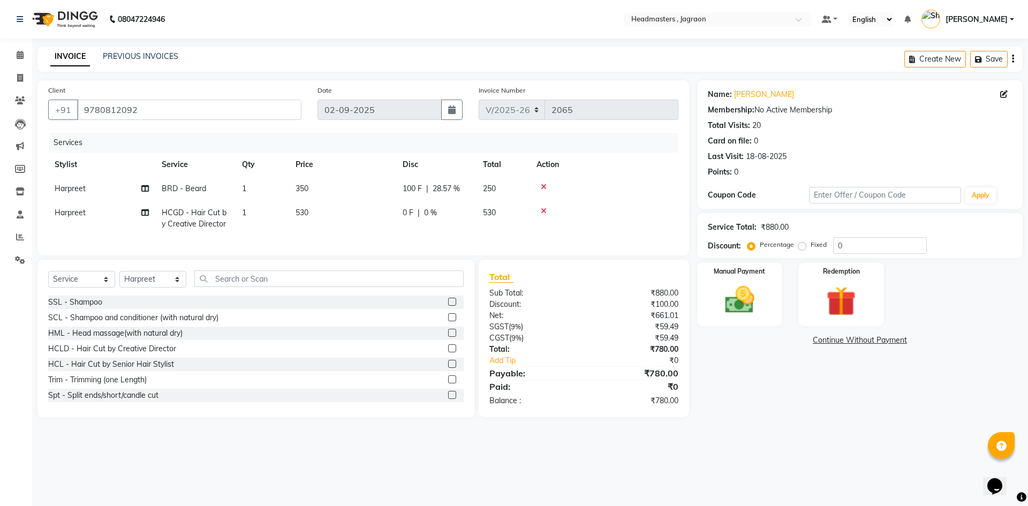
click at [460, 228] on td "0 F | 0 %" at bounding box center [436, 218] width 80 height 35
select select "54705"
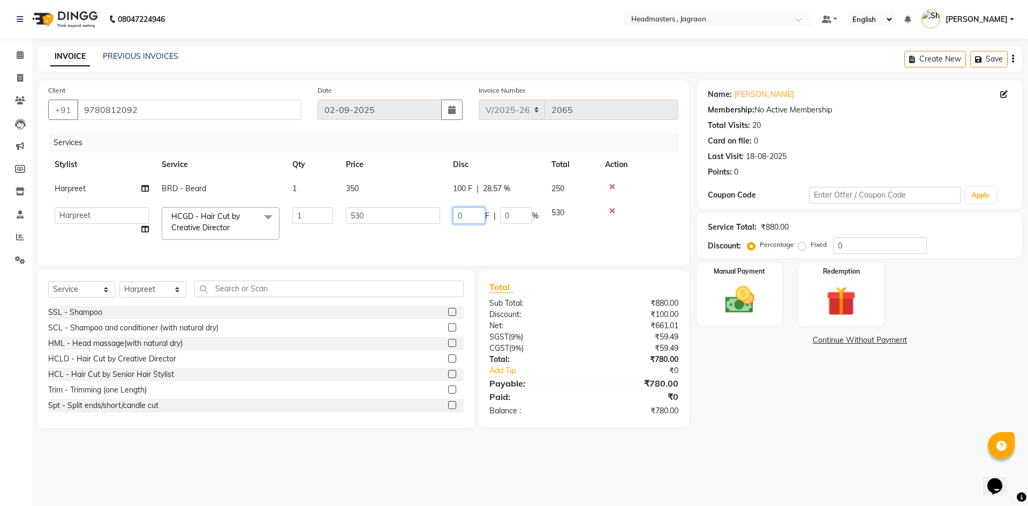
click at [462, 215] on input "0" at bounding box center [469, 215] width 32 height 17
type input "180"
drag, startPoint x: 448, startPoint y: 235, endPoint x: 450, endPoint y: 229, distance: 7.1
click at [450, 230] on td "180 F | 0 %" at bounding box center [495, 223] width 98 height 45
select select "54705"
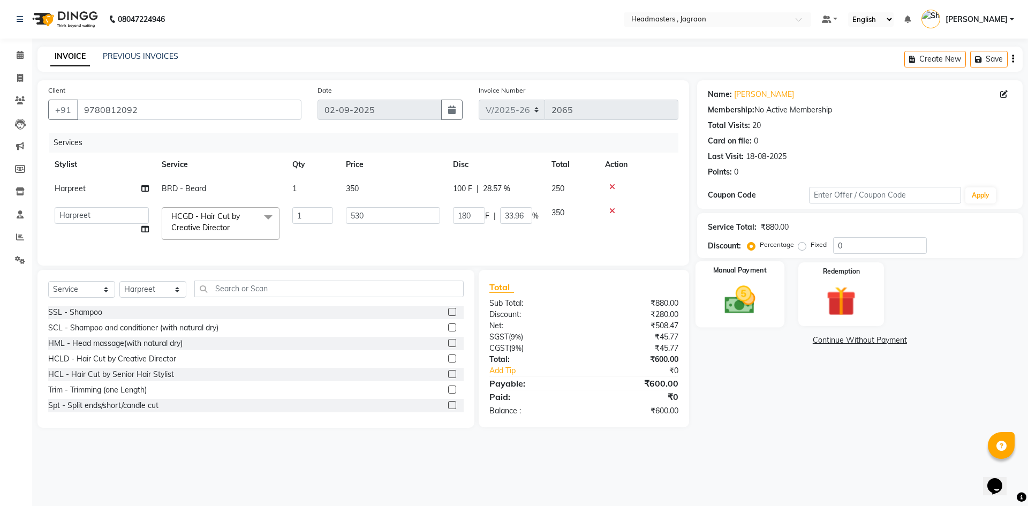
click at [767, 288] on div "Manual Payment" at bounding box center [739, 294] width 89 height 66
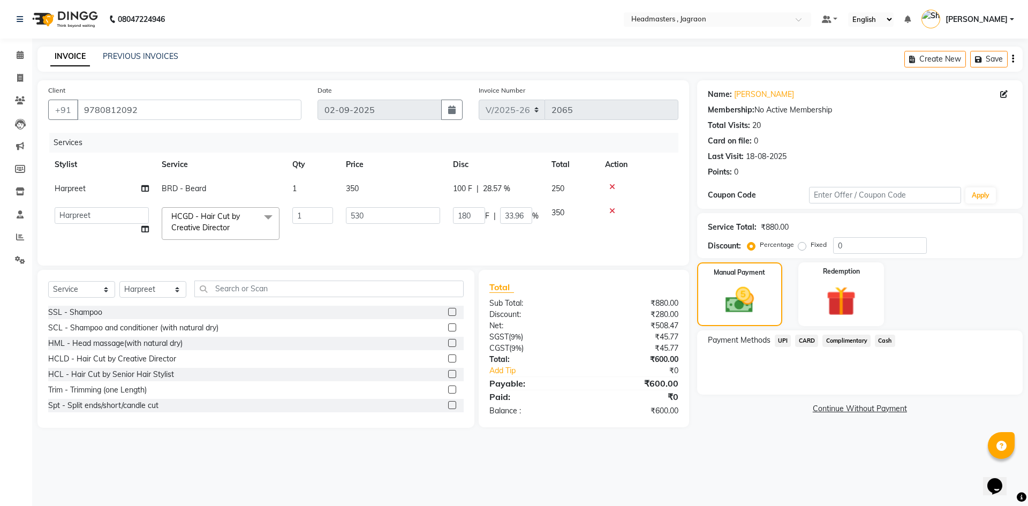
click at [888, 336] on span "Cash" at bounding box center [884, 340] width 20 height 12
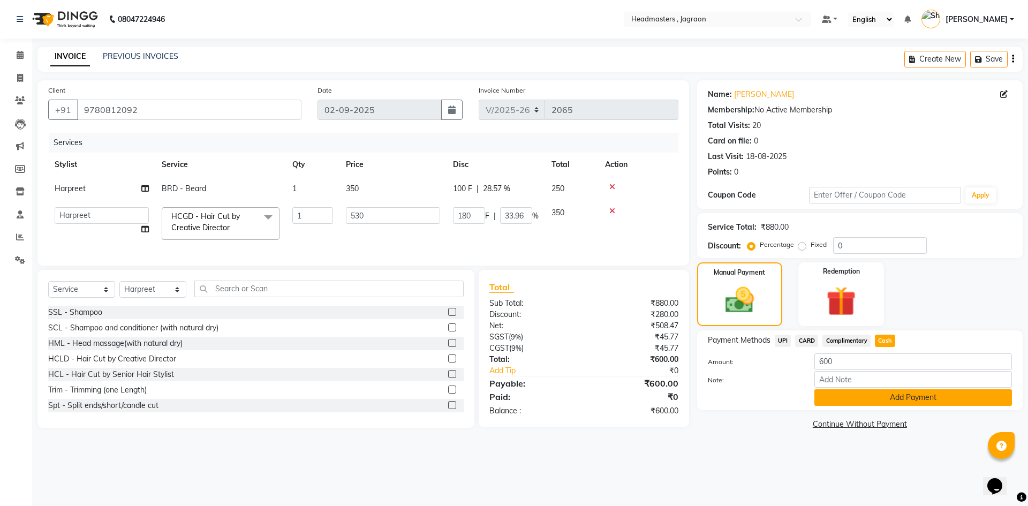
click at [890, 393] on button "Add Payment" at bounding box center [912, 397] width 197 height 17
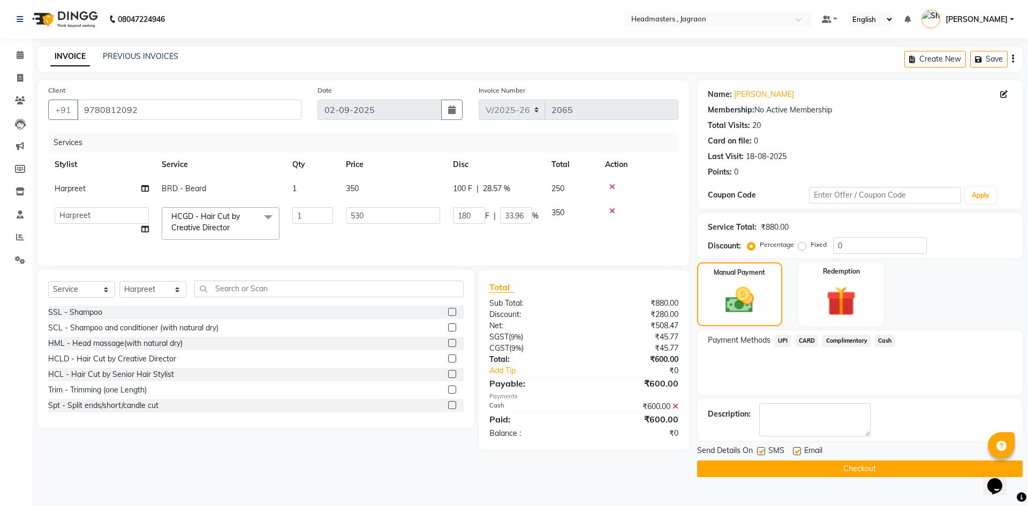
click at [855, 468] on button "Checkout" at bounding box center [859, 468] width 325 height 17
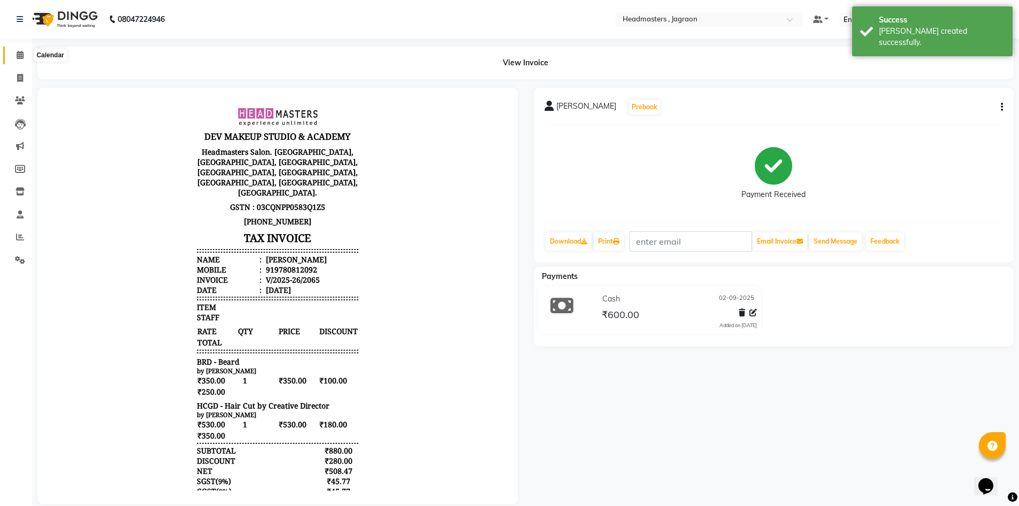
click at [14, 53] on span at bounding box center [20, 55] width 19 height 12
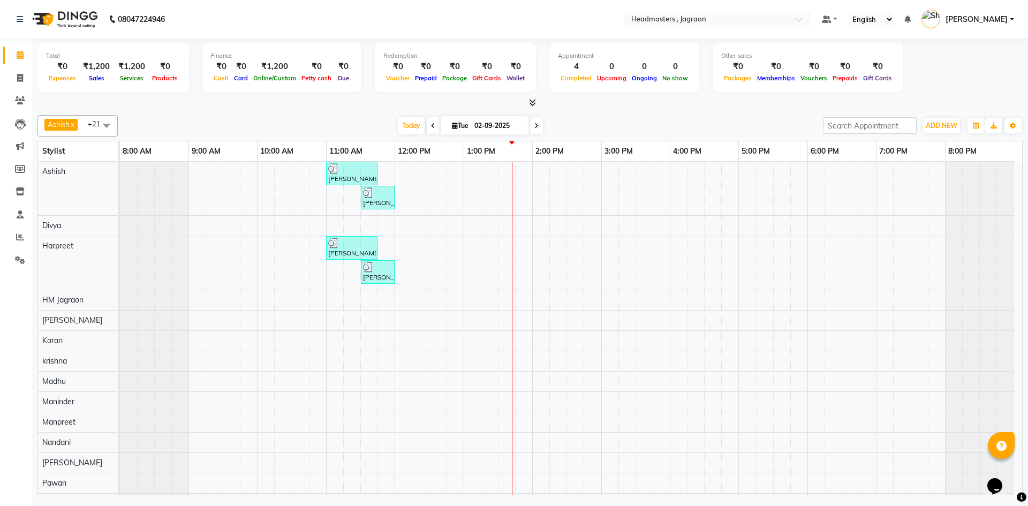
click at [376, 399] on div "[PERSON_NAME] [PERSON_NAME], TK01, 11:00 AM-11:45 AM, HCGD - Hair Cut by Creati…" at bounding box center [571, 419] width 902 height 514
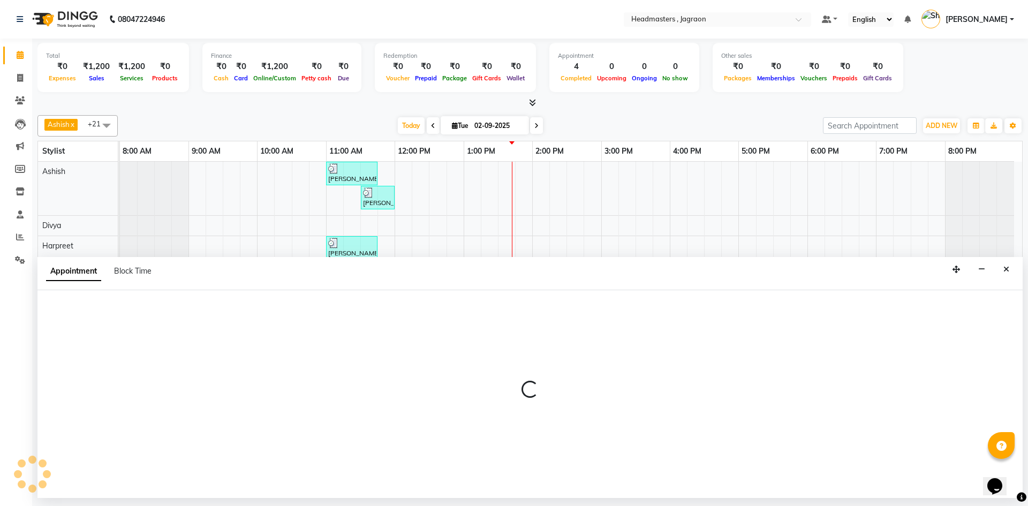
select select "69016"
select select "tentative"
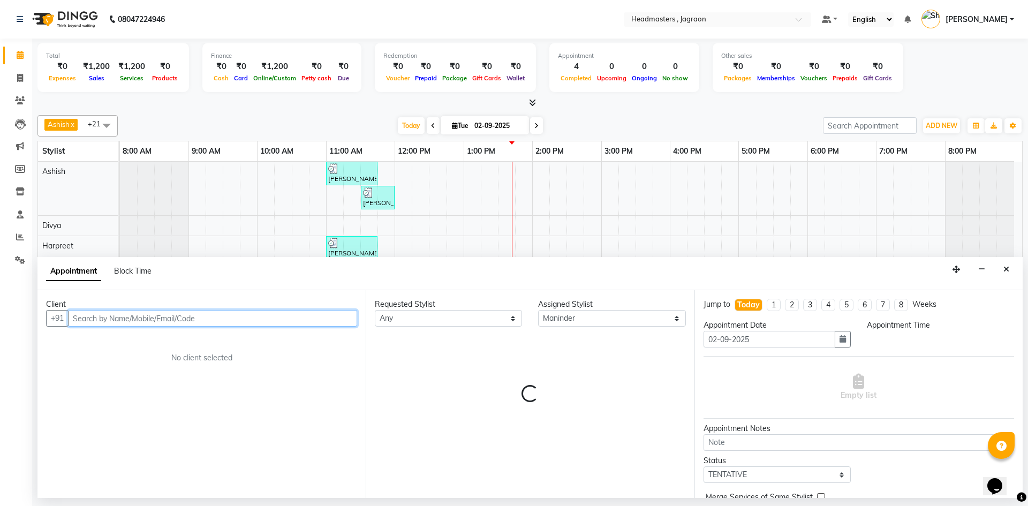
select select "690"
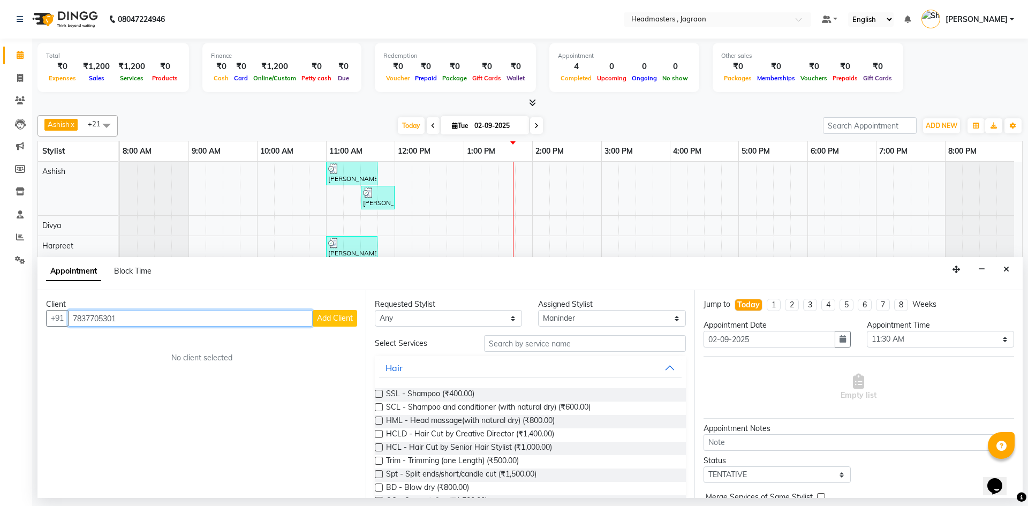
type input "7837705301"
click at [329, 317] on span "Add Client" at bounding box center [335, 318] width 36 height 10
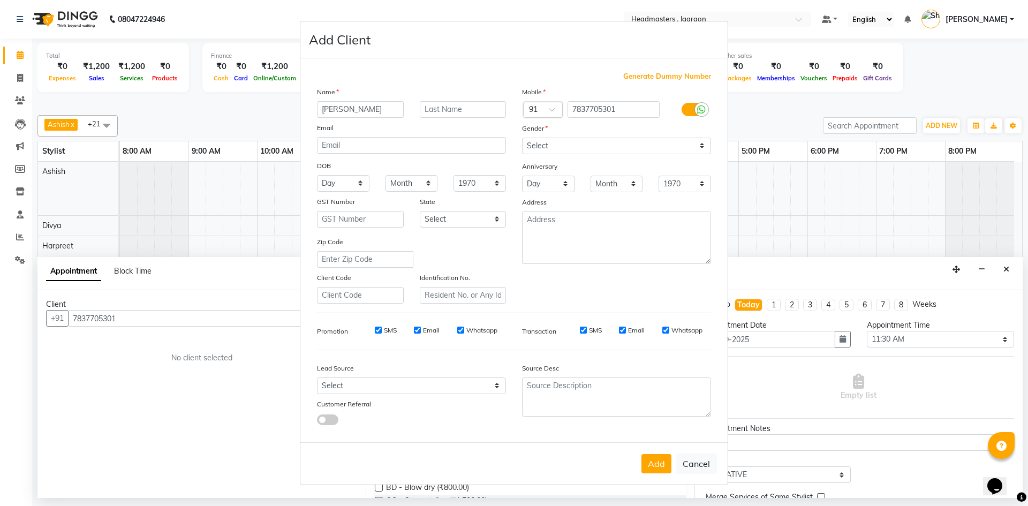
type input "[PERSON_NAME]"
click at [439, 105] on input "text" at bounding box center [463, 109] width 87 height 17
type input "[PERSON_NAME]"
click at [533, 150] on select "Select [DEMOGRAPHIC_DATA] [DEMOGRAPHIC_DATA] Other Prefer Not To Say" at bounding box center [616, 146] width 189 height 17
select select "[DEMOGRAPHIC_DATA]"
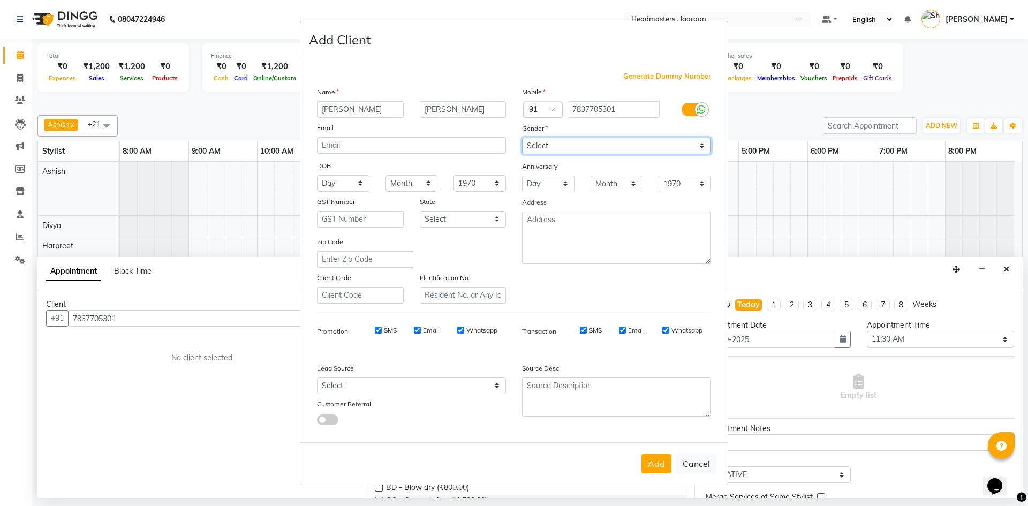
click at [522, 138] on select "Select [DEMOGRAPHIC_DATA] [DEMOGRAPHIC_DATA] Other Prefer Not To Say" at bounding box center [616, 146] width 189 height 17
click at [654, 467] on button "Add" at bounding box center [656, 463] width 30 height 19
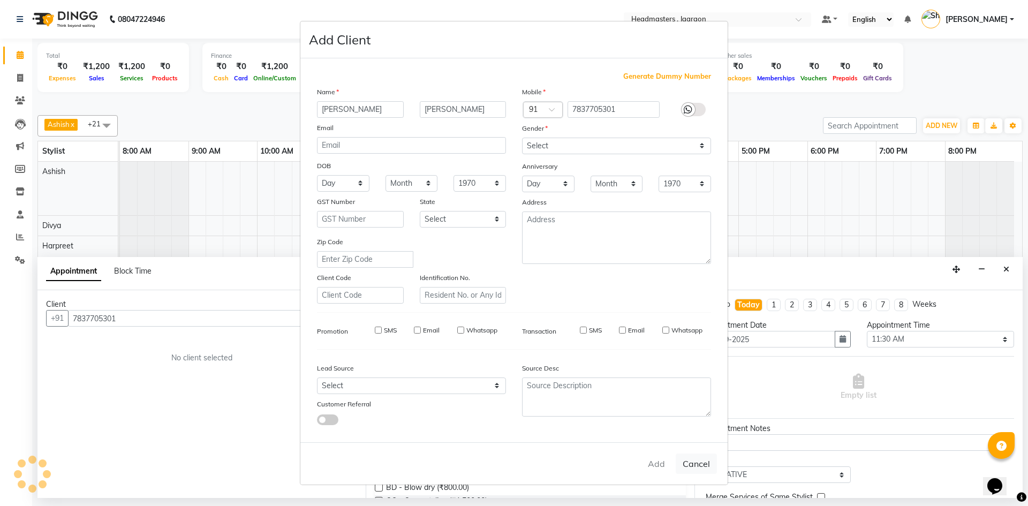
select select
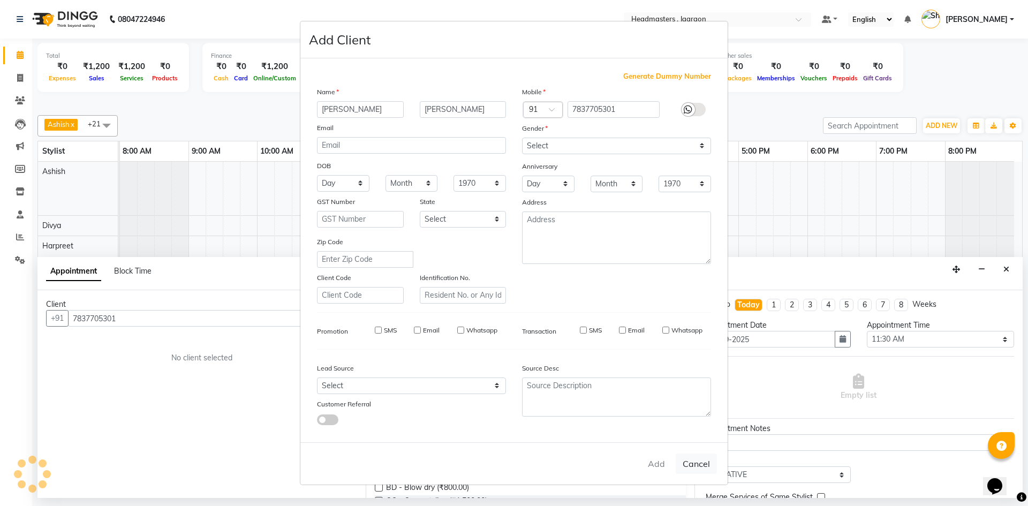
select select
checkbox input "false"
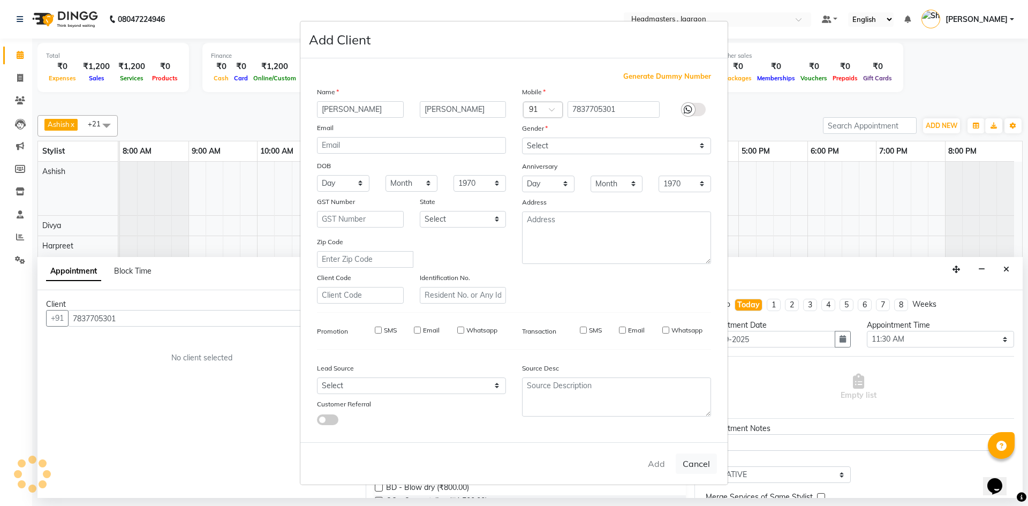
checkbox input "false"
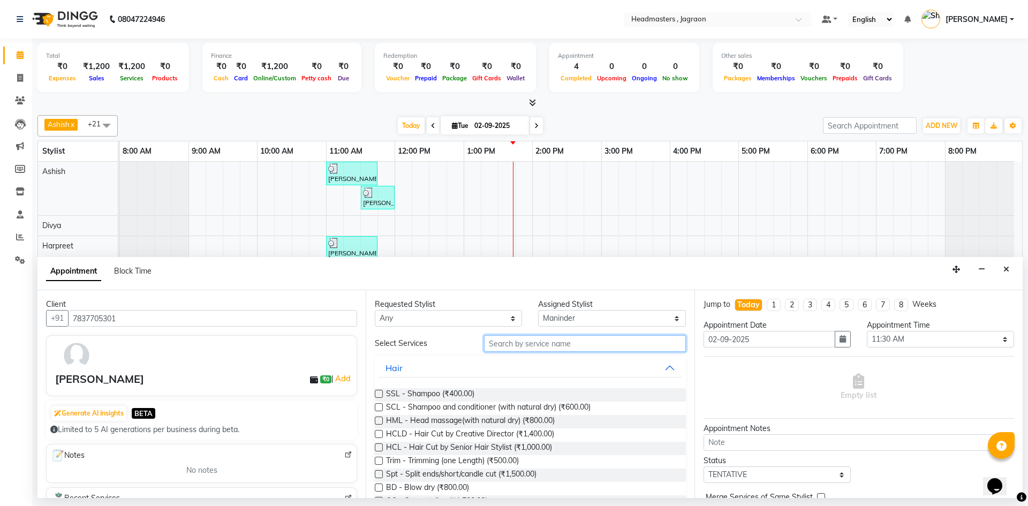
click at [543, 343] on input "text" at bounding box center [585, 343] width 202 height 17
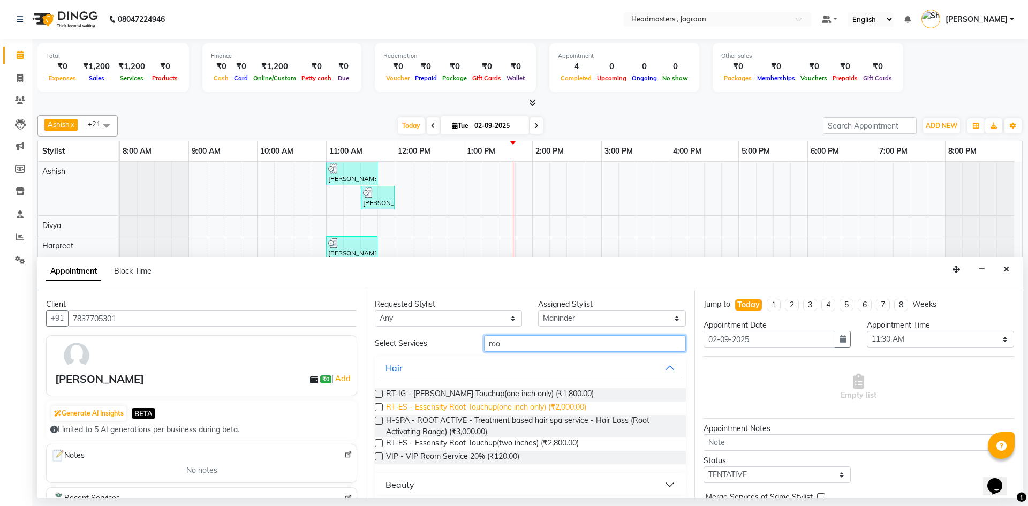
type input "roo"
click at [516, 407] on span "RT-ES - Essensity Root Touchup(one inch only) (₹2,000.00)" at bounding box center [486, 407] width 200 height 13
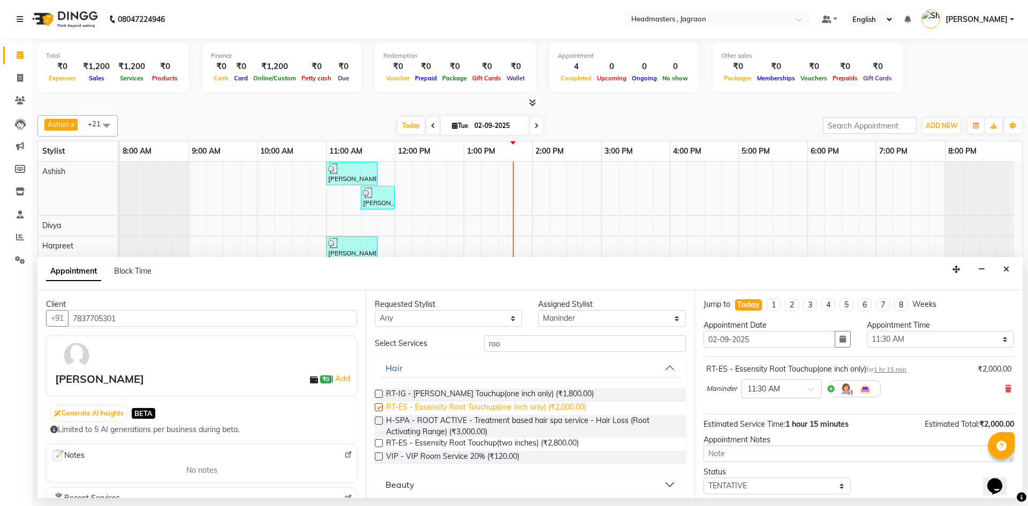
checkbox input "false"
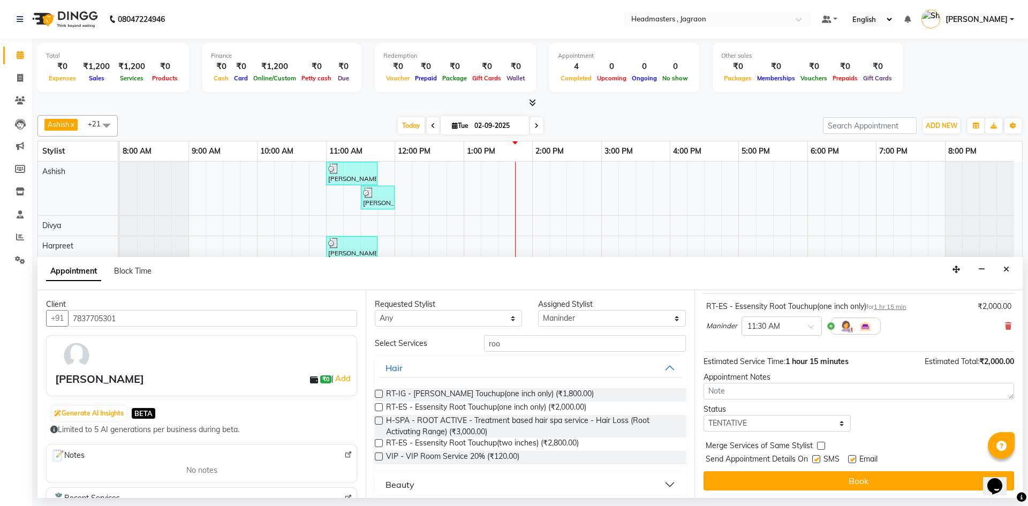
scroll to position [64, 0]
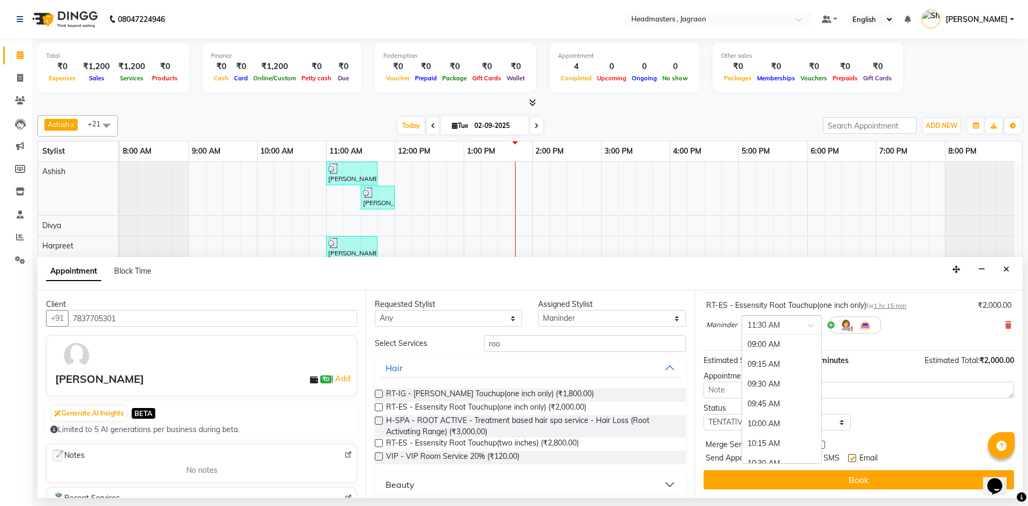
click at [787, 324] on input "text" at bounding box center [770, 323] width 47 height 11
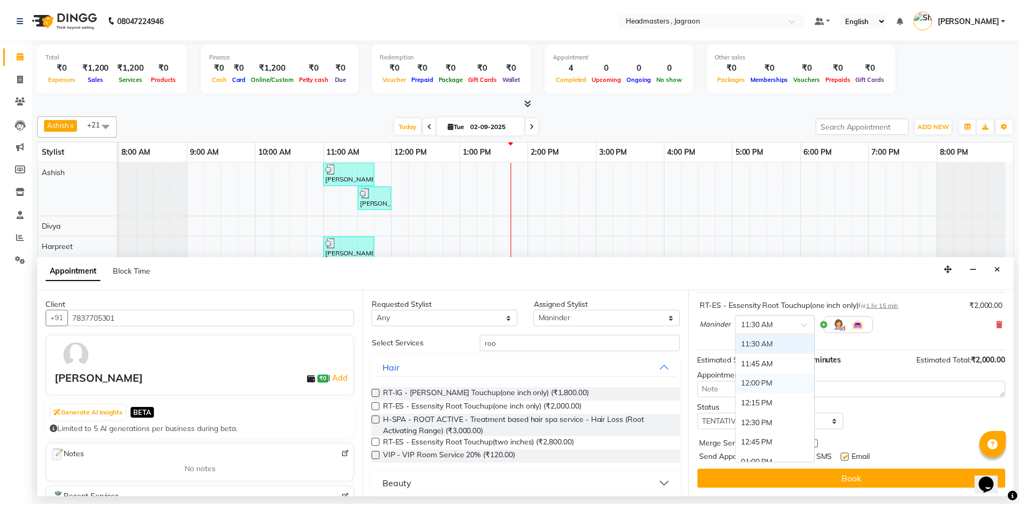
scroll to position [144, 0]
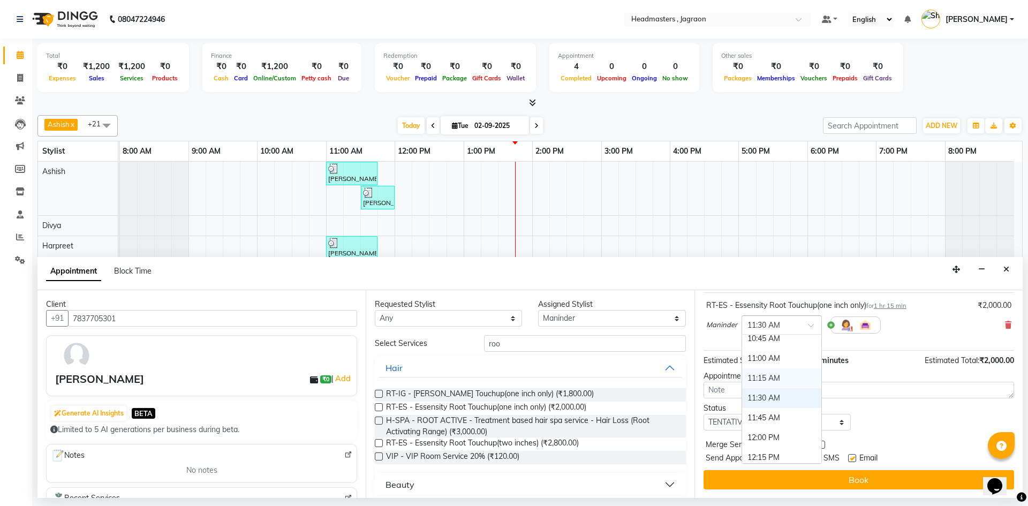
click at [782, 374] on div "11:15 AM" at bounding box center [781, 378] width 79 height 20
click at [774, 417] on select "Select TENTATIVE CONFIRM CHECK-IN UPCOMING" at bounding box center [776, 422] width 147 height 17
select select "confirm booking"
click at [703, 414] on select "Select TENTATIVE CONFIRM CHECK-IN UPCOMING" at bounding box center [776, 422] width 147 height 17
click at [816, 455] on label at bounding box center [816, 458] width 8 height 8
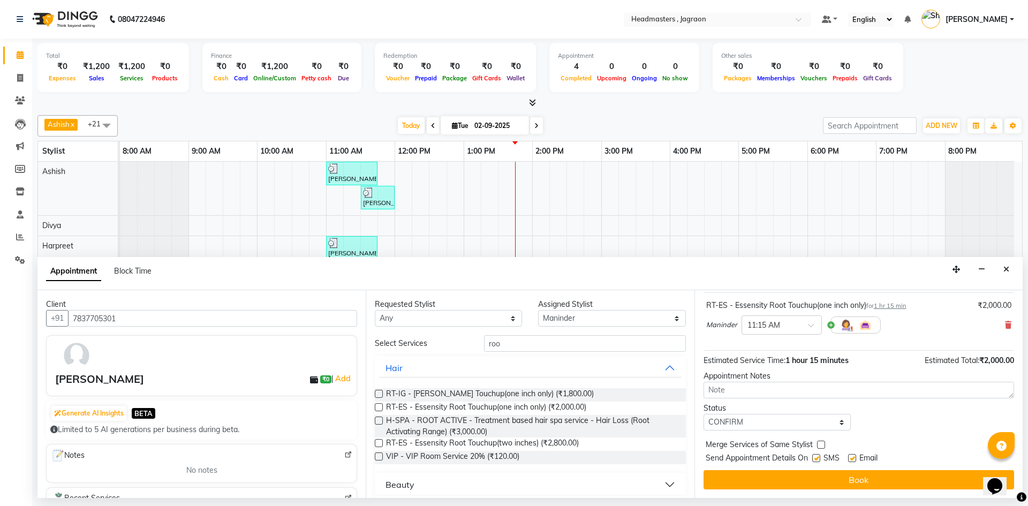
click at [816, 455] on input "checkbox" at bounding box center [815, 458] width 7 height 7
checkbox input "false"
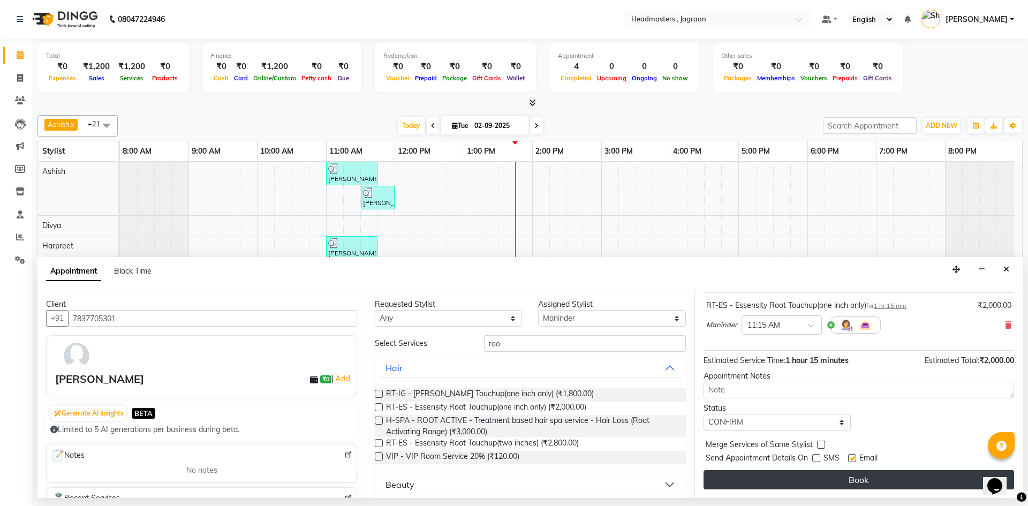
click at [812, 479] on button "Book" at bounding box center [858, 479] width 310 height 19
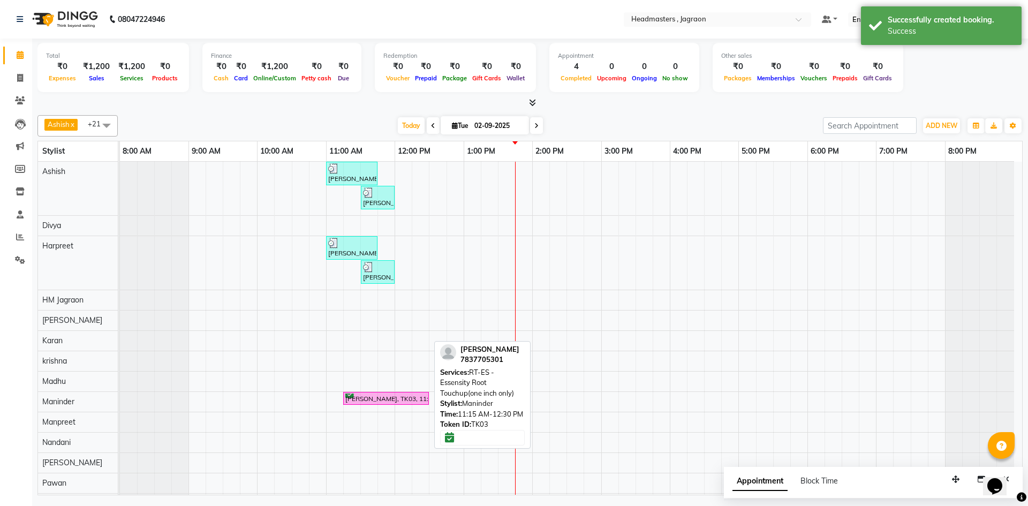
click at [414, 401] on div "[PERSON_NAME], TK03, 11:15 AM-12:30 PM, RT-ES - Essensity Root Touchup(one inch…" at bounding box center [385, 398] width 83 height 10
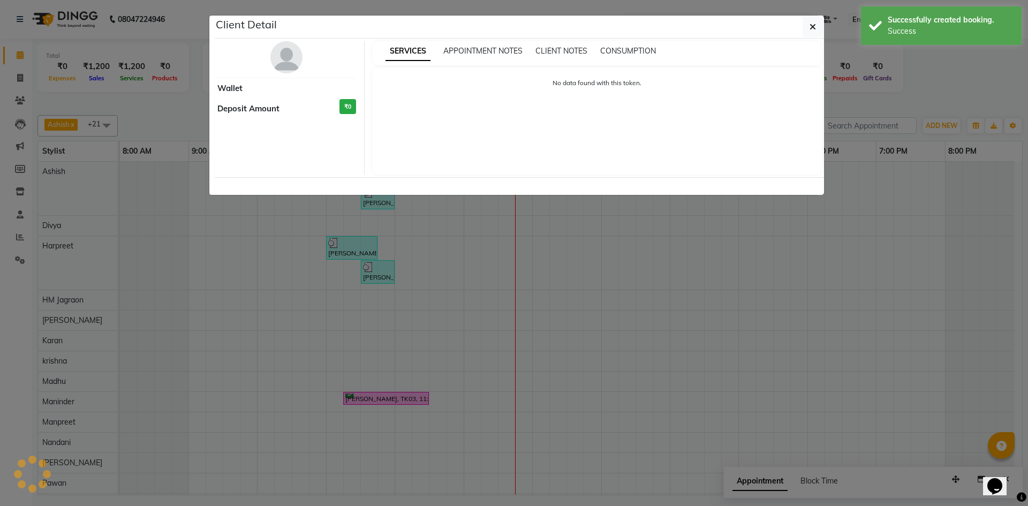
select select "6"
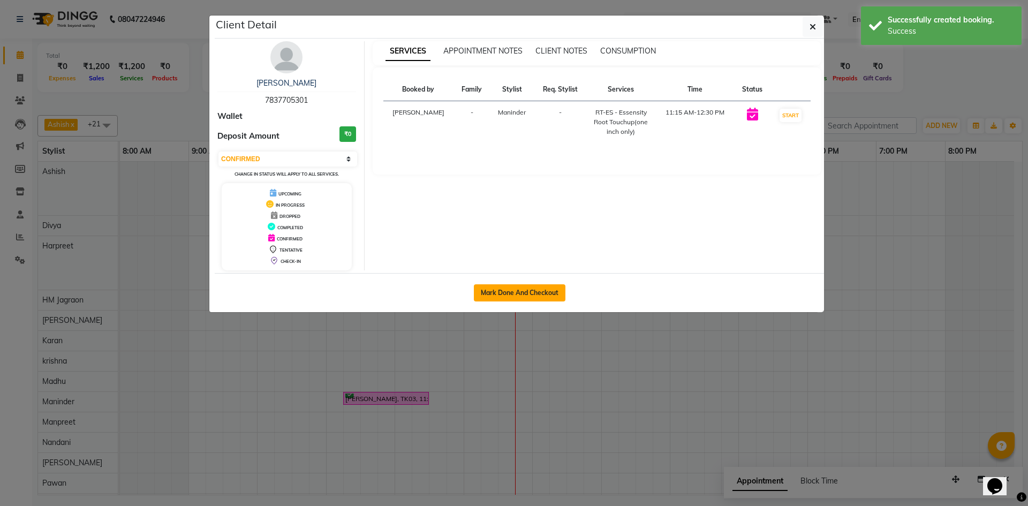
click at [488, 291] on button "Mark Done And Checkout" at bounding box center [520, 292] width 92 height 17
select select "service"
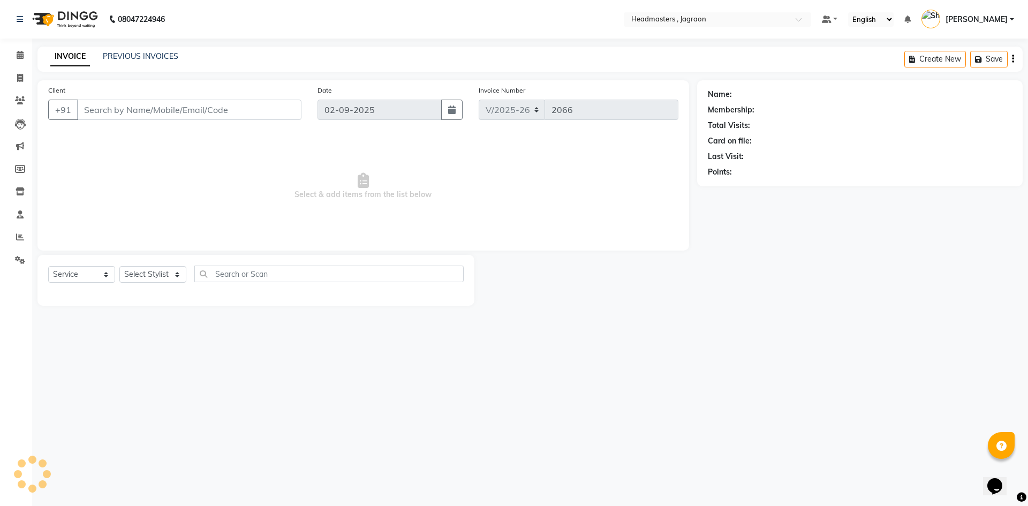
type input "7837705301"
select select "69016"
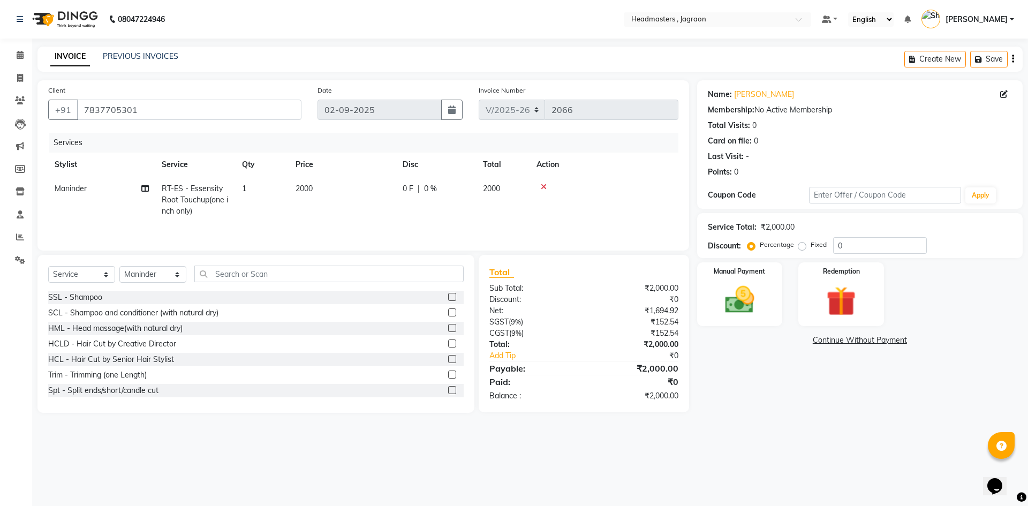
click at [404, 191] on span "0 F" at bounding box center [407, 188] width 11 height 11
select select "69016"
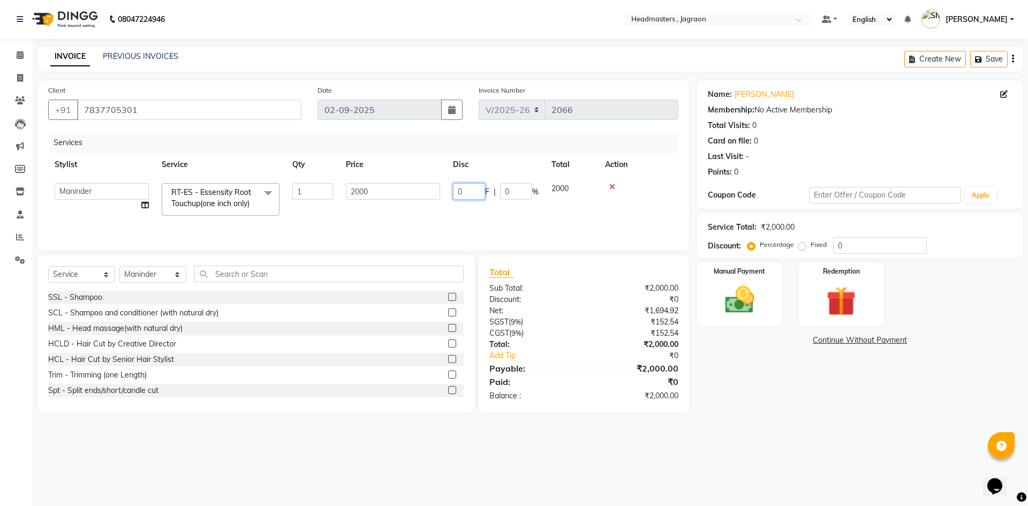
click at [468, 187] on input "0" at bounding box center [469, 191] width 32 height 17
type input "500"
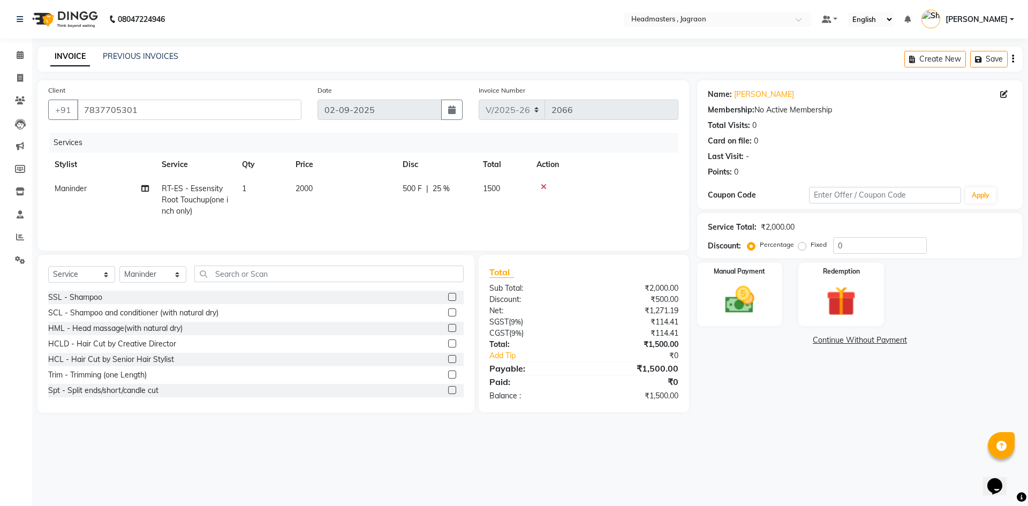
click at [467, 208] on td "500 F | 25 %" at bounding box center [436, 200] width 80 height 47
select select "69016"
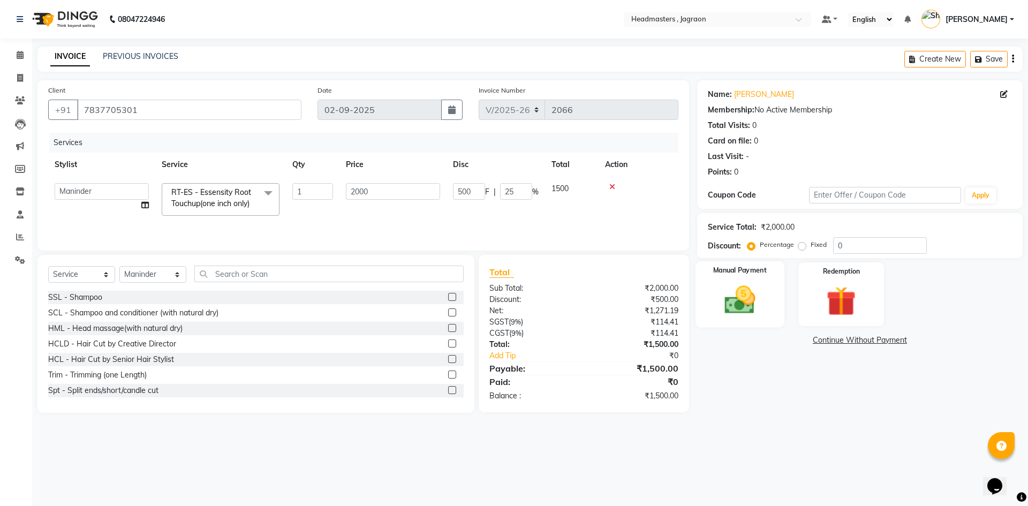
click at [756, 297] on img at bounding box center [739, 299] width 50 height 35
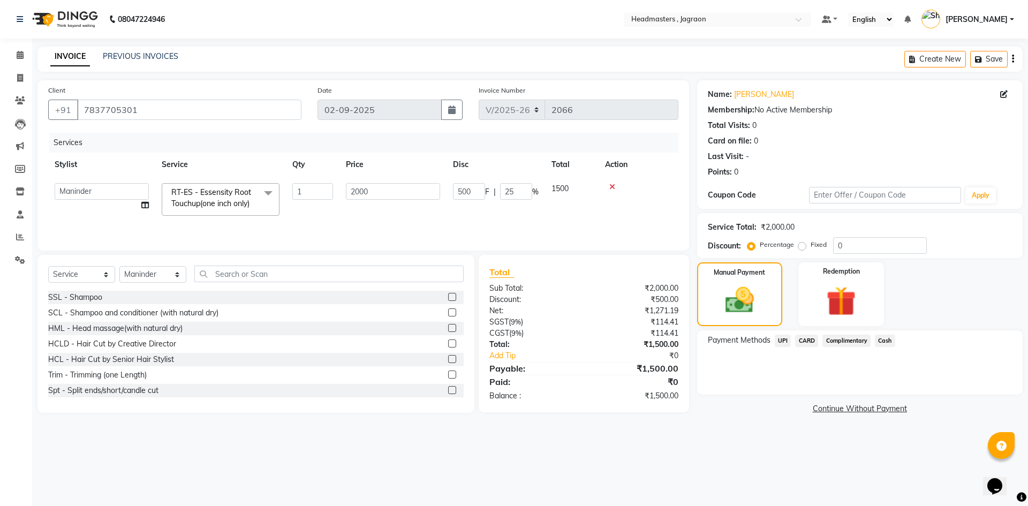
click at [879, 342] on span "Cash" at bounding box center [884, 340] width 20 height 12
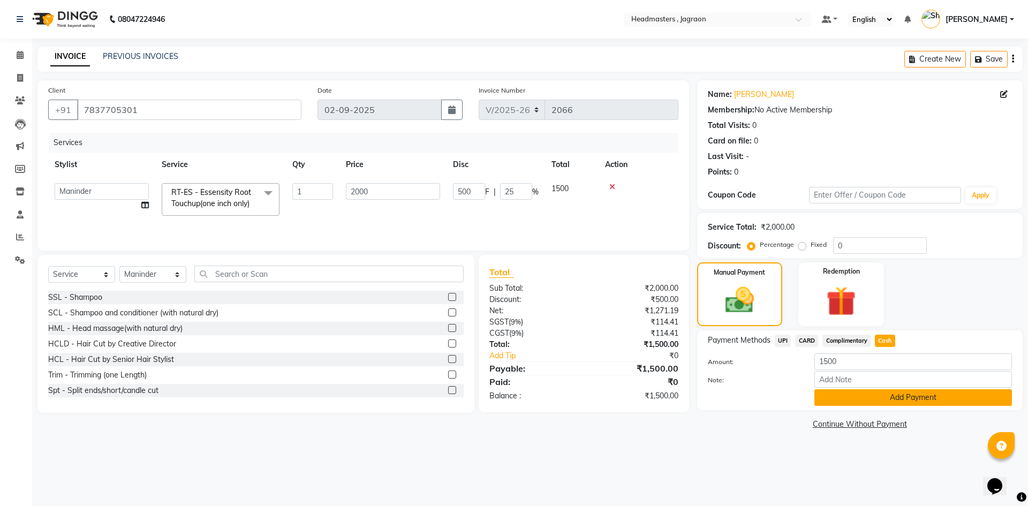
click at [868, 397] on button "Add Payment" at bounding box center [912, 397] width 197 height 17
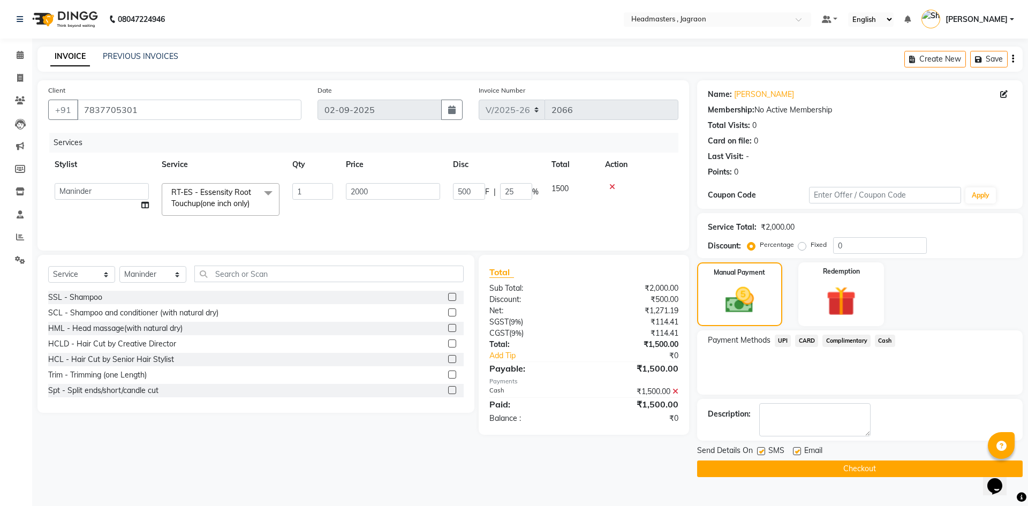
click at [854, 463] on button "Checkout" at bounding box center [859, 468] width 325 height 17
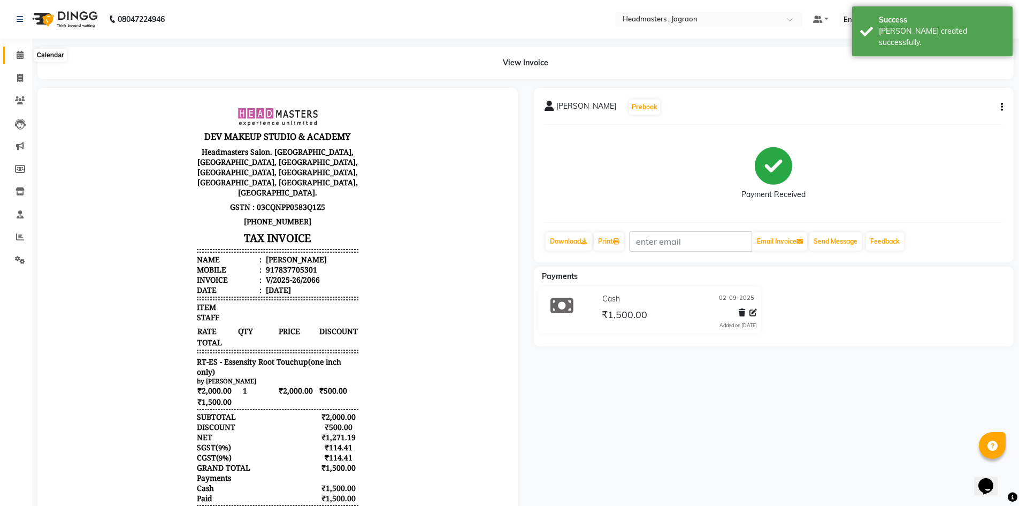
click at [21, 53] on icon at bounding box center [20, 55] width 7 height 8
